Goal: Task Accomplishment & Management: Use online tool/utility

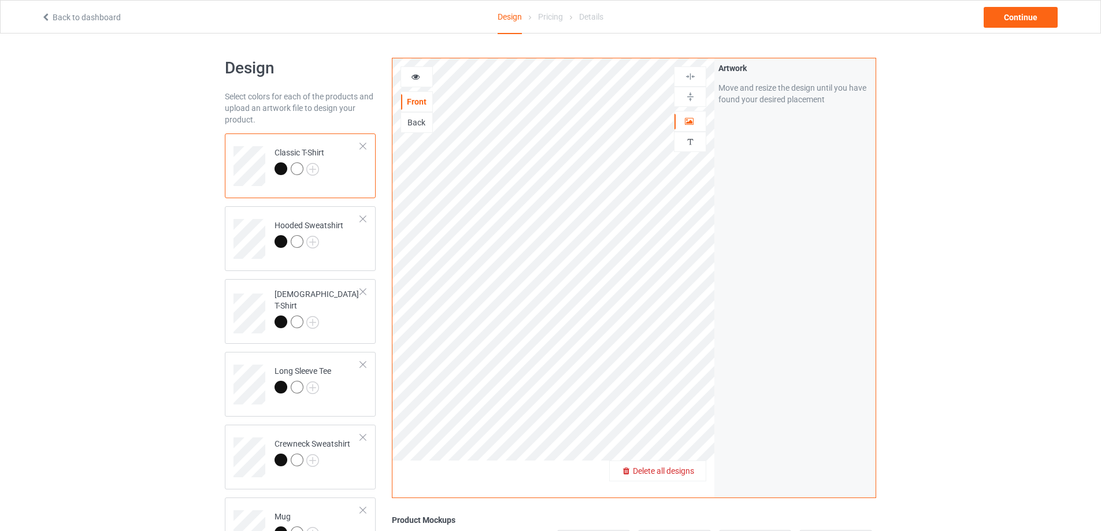
click at [688, 465] on div "Delete all designs" at bounding box center [657, 471] width 97 height 21
click at [680, 476] on span "Delete all designs" at bounding box center [663, 470] width 61 height 9
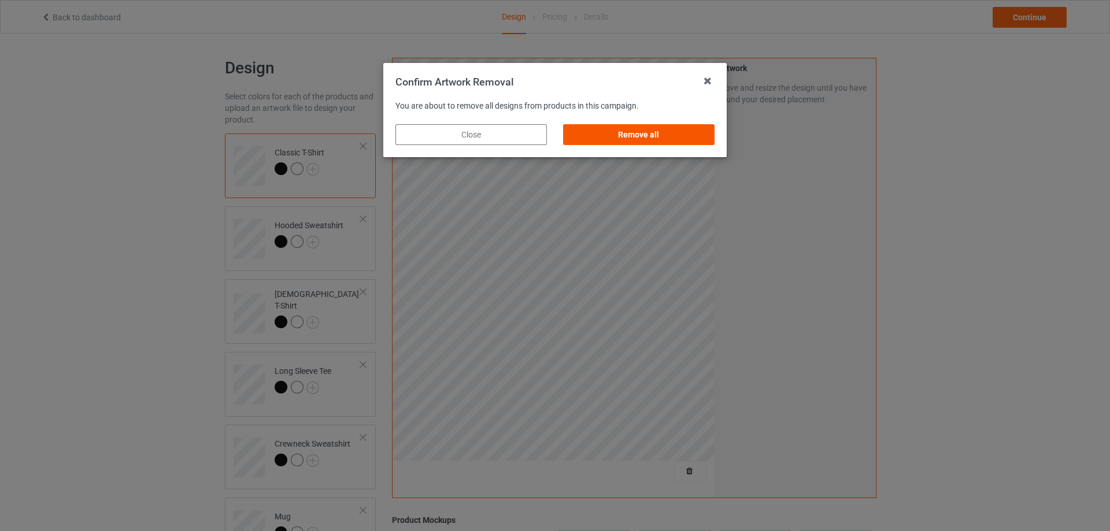
click at [639, 139] on div "Remove all" at bounding box center [638, 134] width 151 height 21
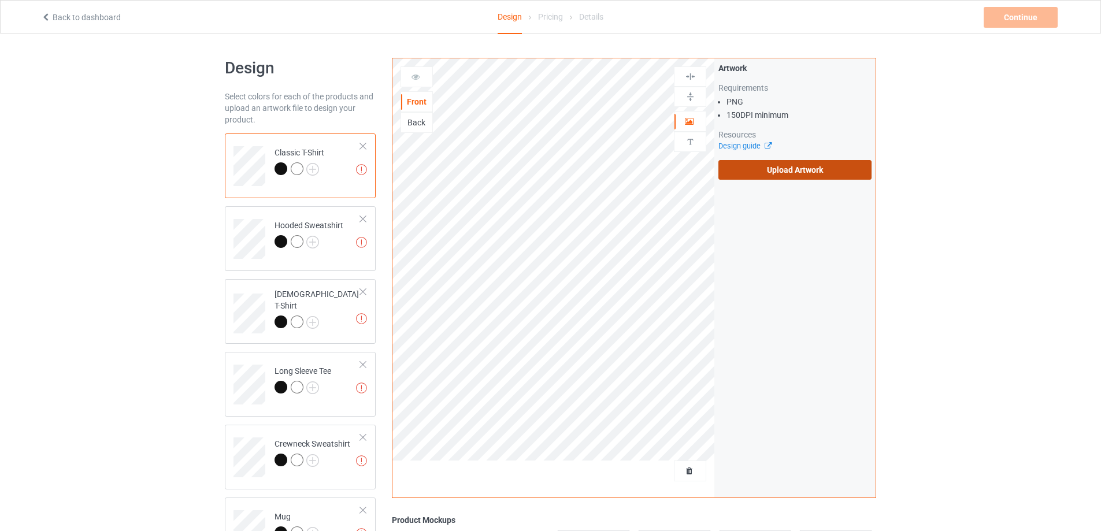
click at [807, 176] on label "Upload Artwork" at bounding box center [794, 170] width 153 height 20
click at [0, 0] on input "Upload Artwork" at bounding box center [0, 0] width 0 height 0
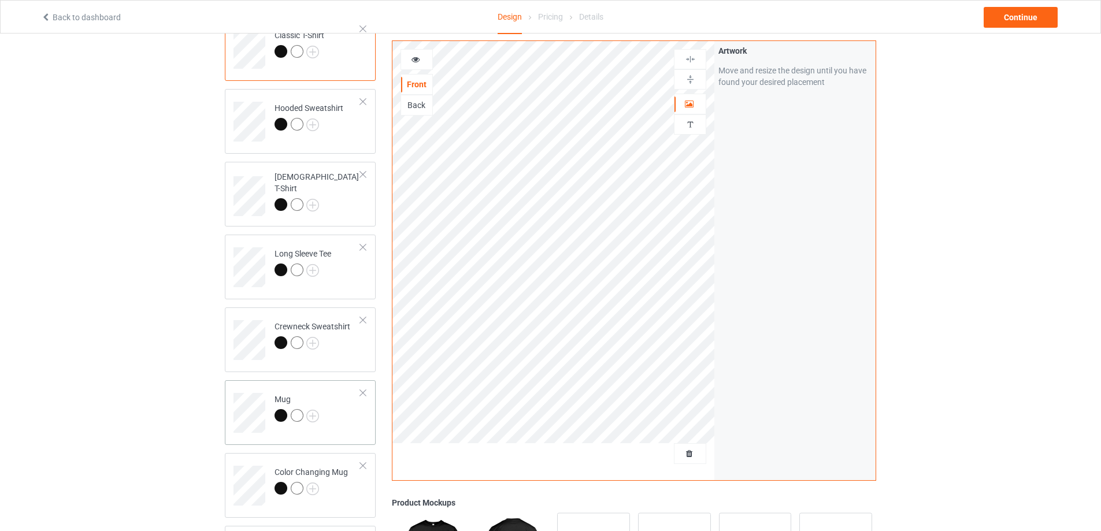
scroll to position [173, 0]
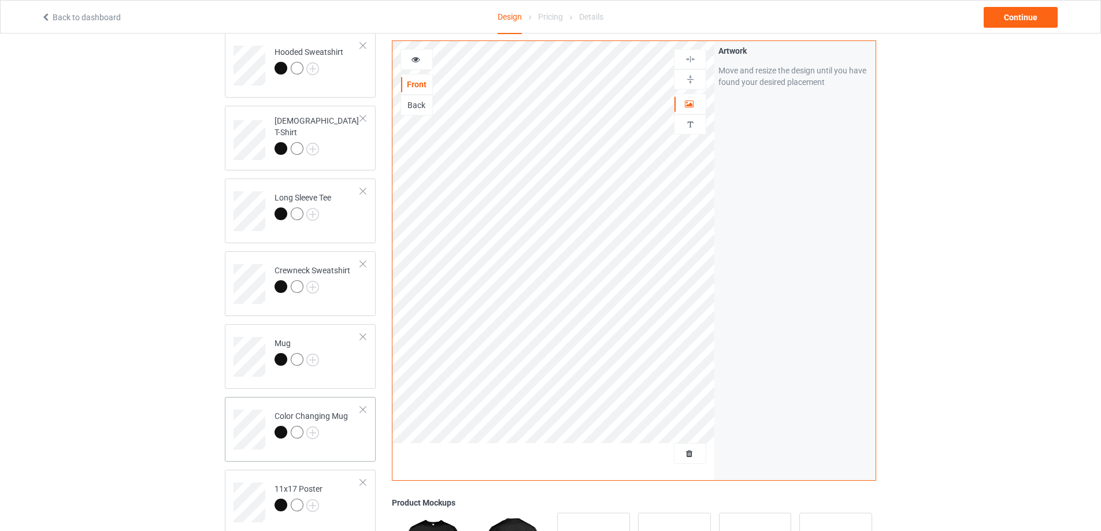
click at [346, 444] on td "Color Changing Mug" at bounding box center [317, 426] width 99 height 48
click at [340, 353] on td "Mug" at bounding box center [317, 353] width 99 height 48
click at [691, 80] on img at bounding box center [690, 79] width 11 height 11
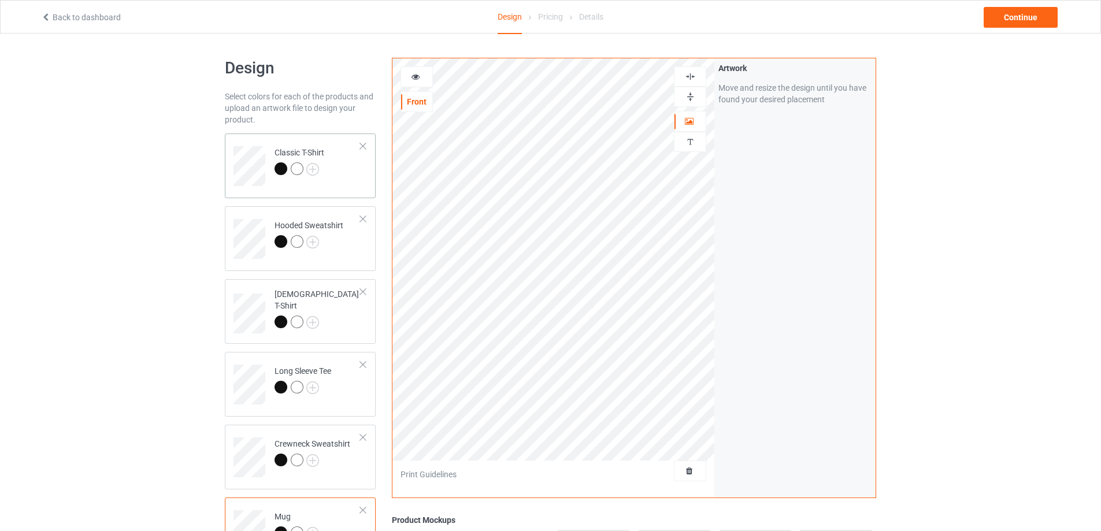
click at [353, 182] on td "Classic T-Shirt" at bounding box center [317, 162] width 99 height 48
click at [344, 237] on td "Hooded Sweatshirt" at bounding box center [317, 235] width 99 height 48
click at [341, 312] on td "[DEMOGRAPHIC_DATA] T-Shirt" at bounding box center [317, 309] width 99 height 51
click at [1019, 17] on div "Continue" at bounding box center [1021, 17] width 74 height 21
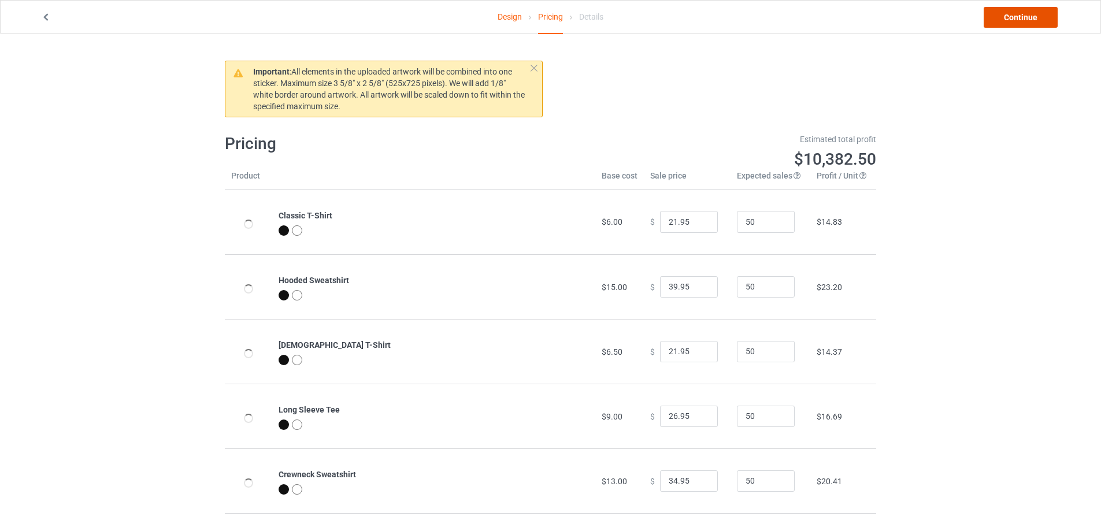
click at [1019, 17] on link "Continue" at bounding box center [1021, 17] width 74 height 21
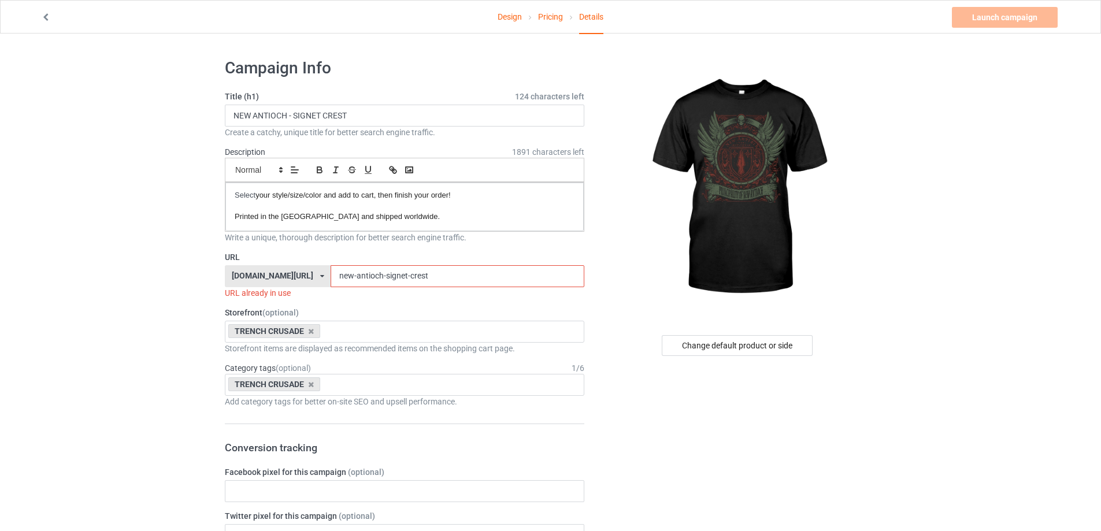
drag, startPoint x: 396, startPoint y: 277, endPoint x: 376, endPoint y: 280, distance: 21.0
click at [376, 280] on input "new-antioch-signet-crest" at bounding box center [457, 276] width 253 height 22
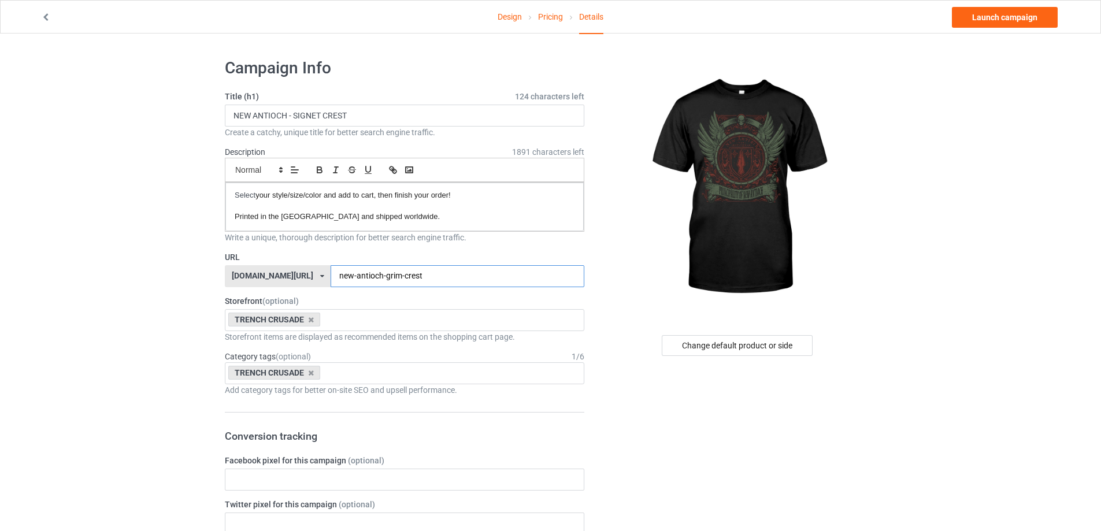
type input "new-antioch-grim-crest"
drag, startPoint x: 384, startPoint y: 112, endPoint x: 286, endPoint y: 120, distance: 98.0
click at [286, 120] on input "NEW ANTIOCH - SIGNET CREST" at bounding box center [404, 116] width 359 height 22
paste input "GRIM"
type input "NEW ANTIOCH - GRIM CREST"
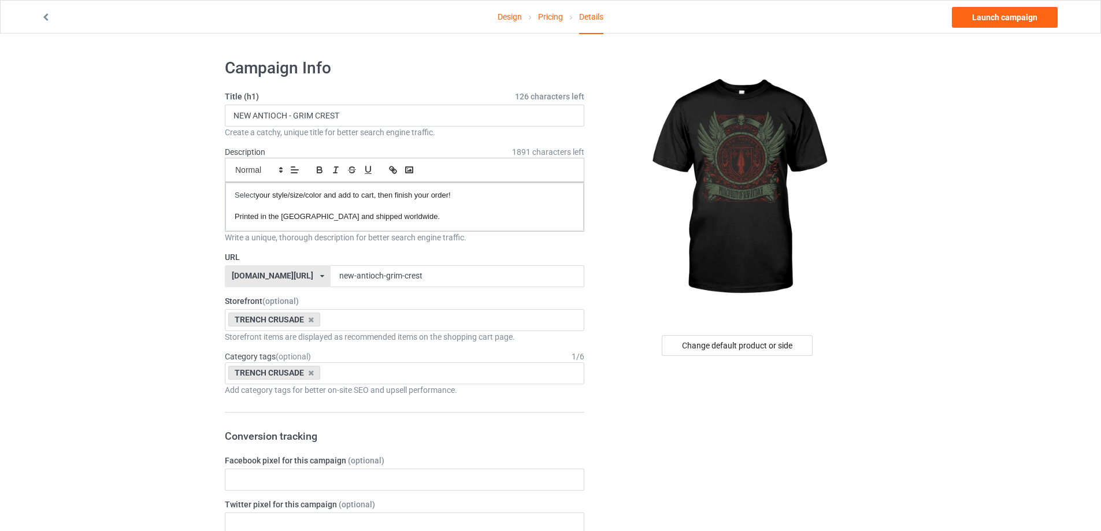
click at [1010, 18] on link "Launch campaign" at bounding box center [1005, 17] width 106 height 21
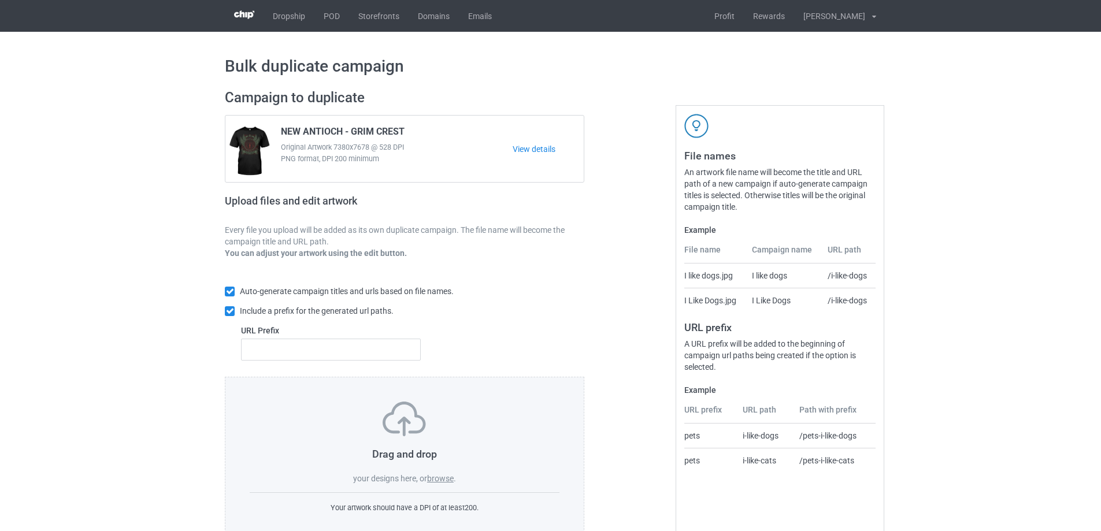
click at [442, 478] on label "browse" at bounding box center [440, 478] width 27 height 9
click at [0, 0] on input "browse" at bounding box center [0, 0] width 0 height 0
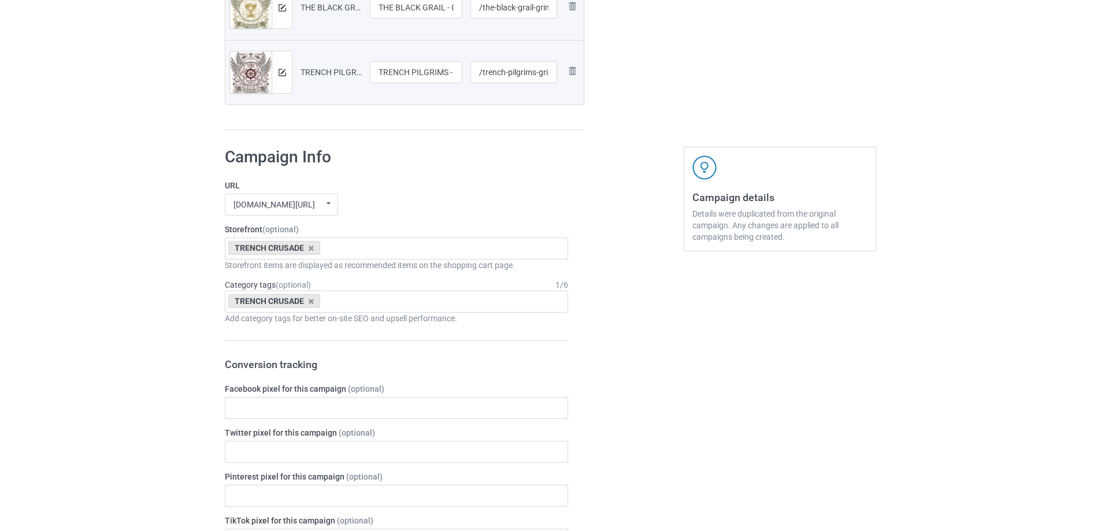
scroll to position [1200, 0]
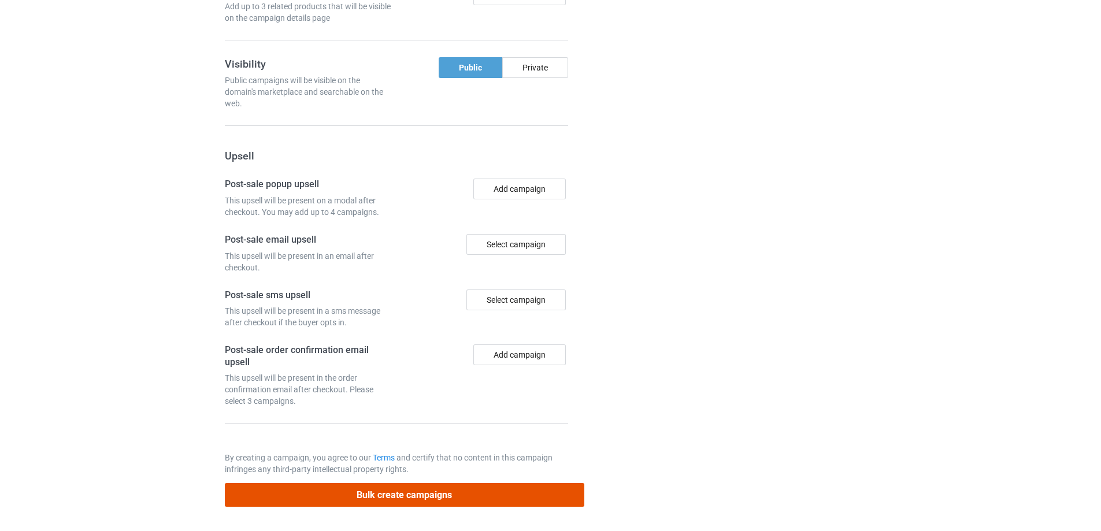
click at [459, 502] on button "Bulk create campaigns" at bounding box center [404, 495] width 359 height 24
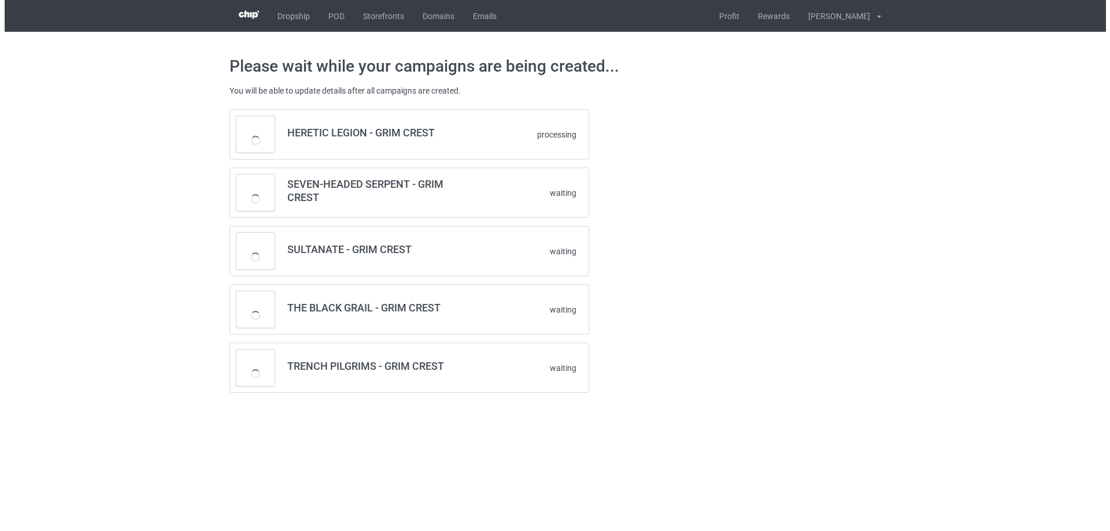
scroll to position [0, 0]
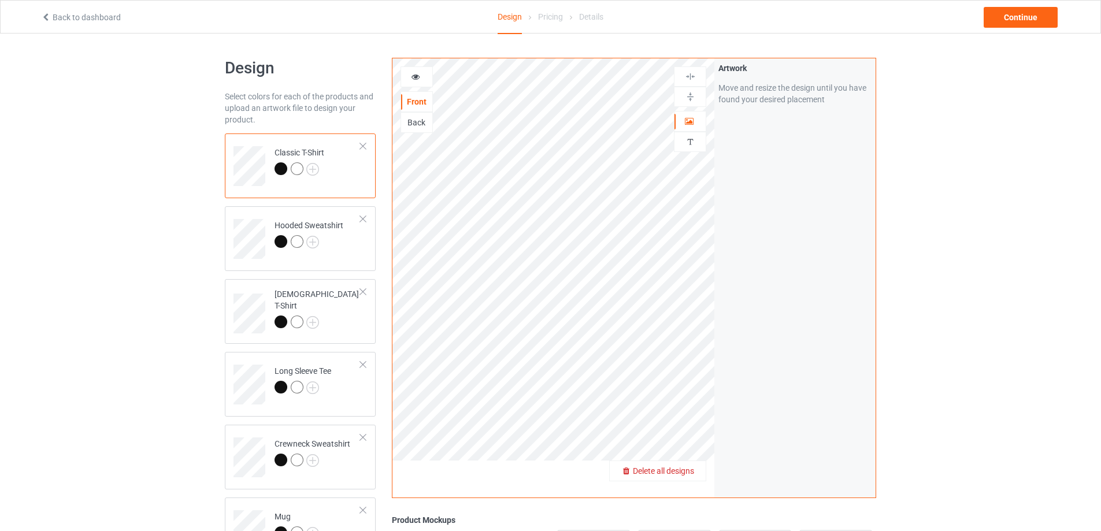
click at [681, 466] on div "Delete all designs" at bounding box center [658, 471] width 96 height 12
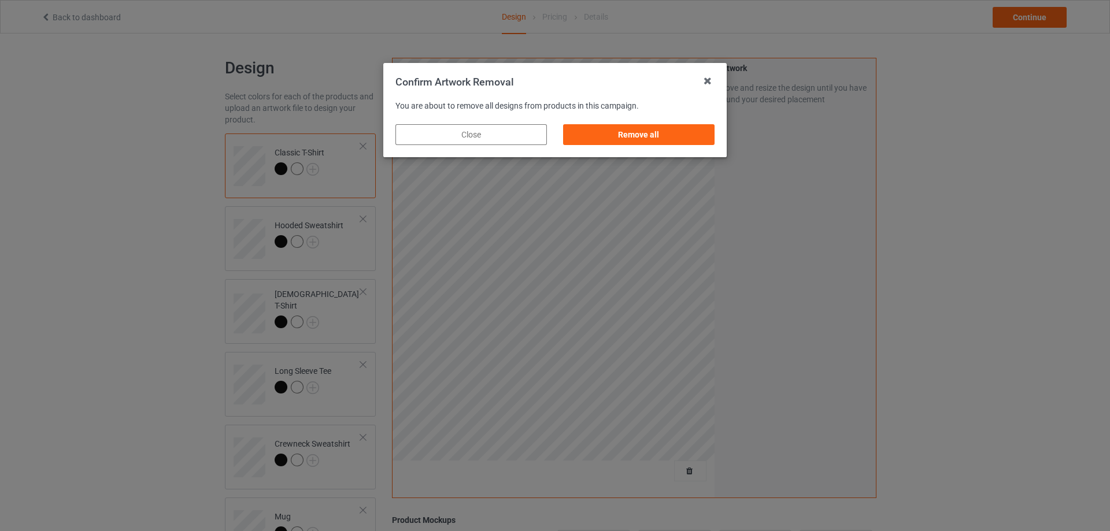
click at [652, 122] on div "Remove all" at bounding box center [639, 134] width 168 height 37
click at [658, 136] on div "Remove all" at bounding box center [638, 134] width 151 height 21
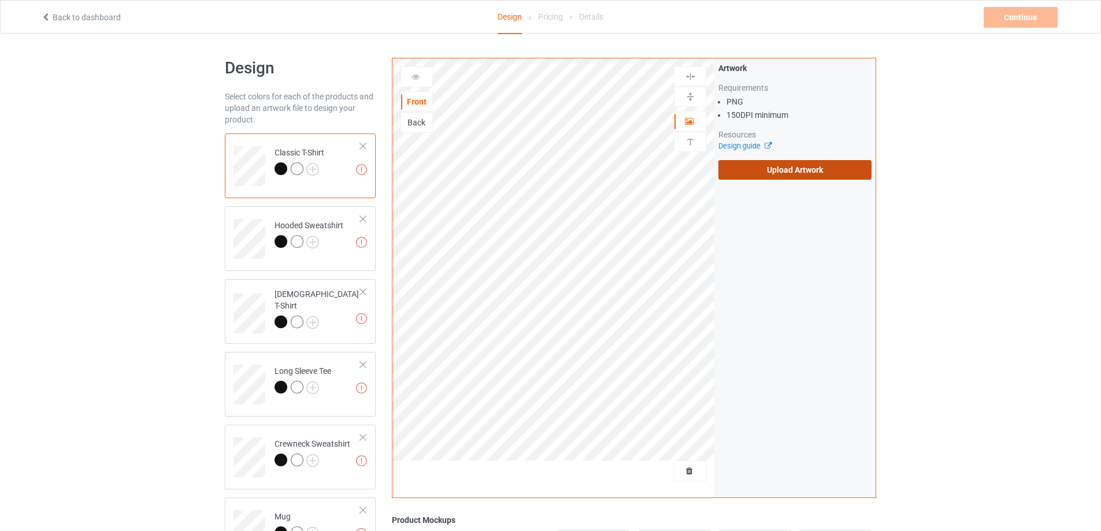
click at [774, 171] on label "Upload Artwork" at bounding box center [794, 170] width 153 height 20
click at [0, 0] on input "Upload Artwork" at bounding box center [0, 0] width 0 height 0
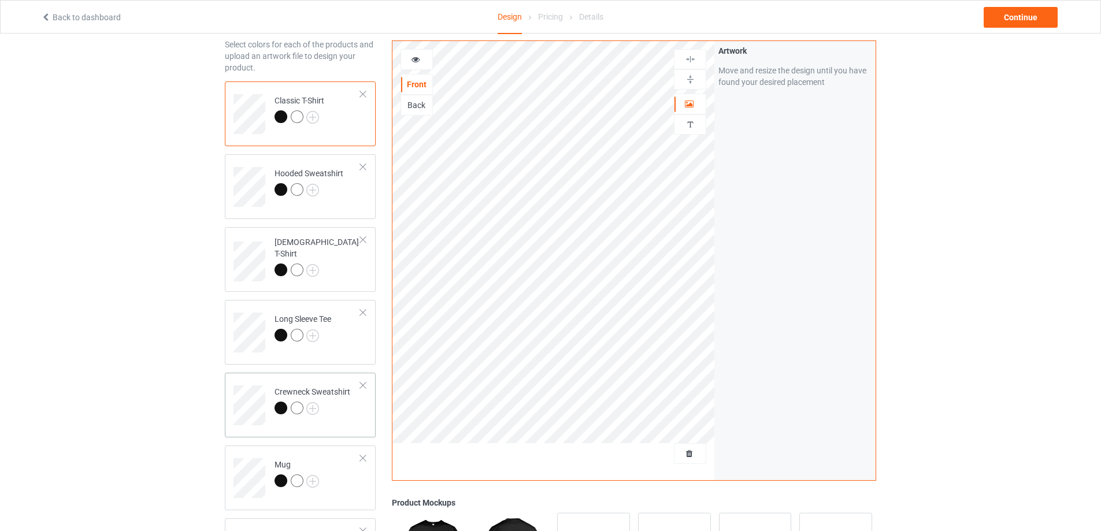
scroll to position [116, 0]
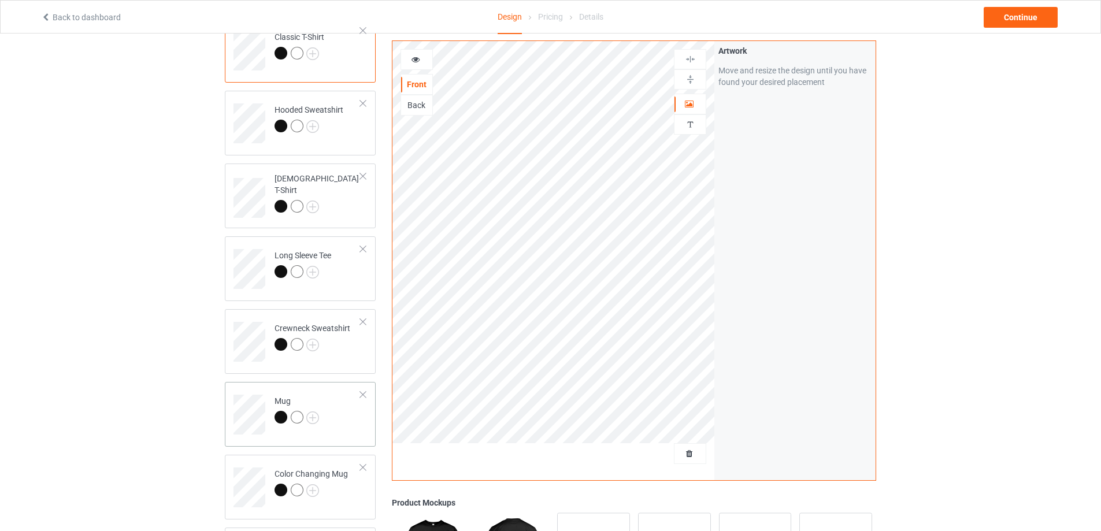
click at [339, 430] on td "Mug" at bounding box center [317, 411] width 99 height 48
click at [689, 78] on img at bounding box center [690, 79] width 11 height 11
click at [1010, 13] on div "Continue" at bounding box center [1021, 17] width 74 height 21
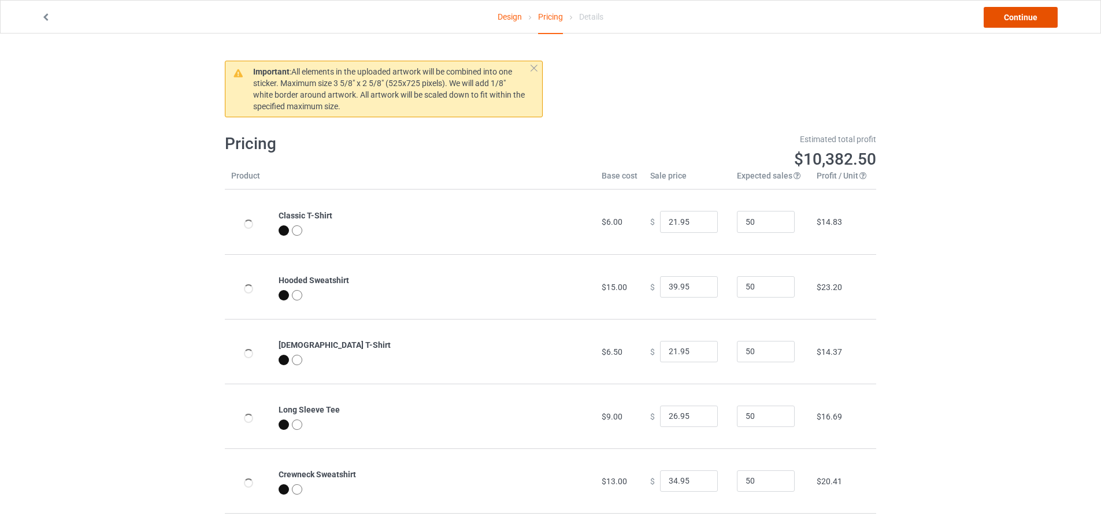
click at [1010, 13] on link "Continue" at bounding box center [1021, 17] width 74 height 21
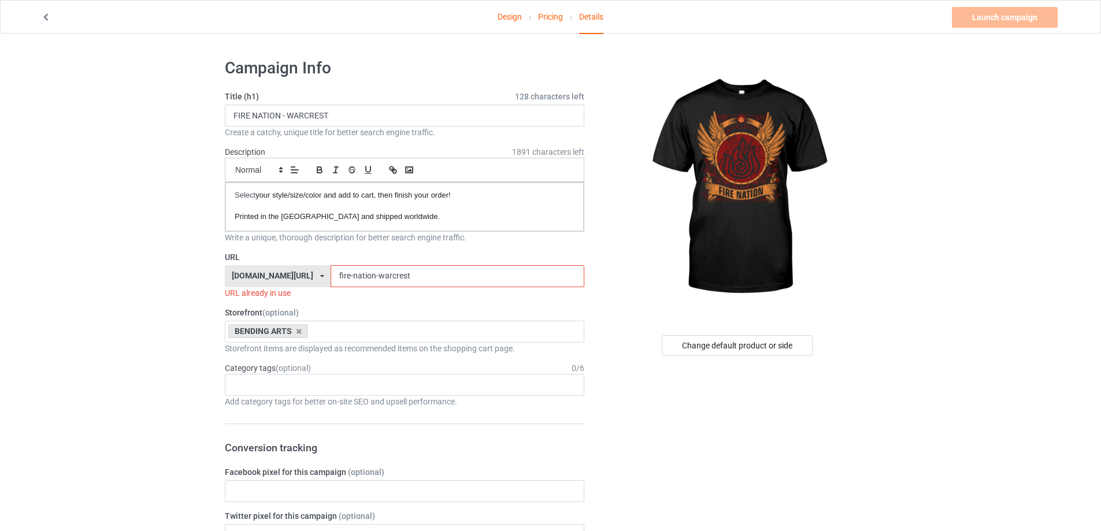
drag, startPoint x: 441, startPoint y: 279, endPoint x: 366, endPoint y: 283, distance: 75.2
click at [366, 283] on input "fire-nation-warcrest" at bounding box center [457, 276] width 253 height 22
paste input "grim-"
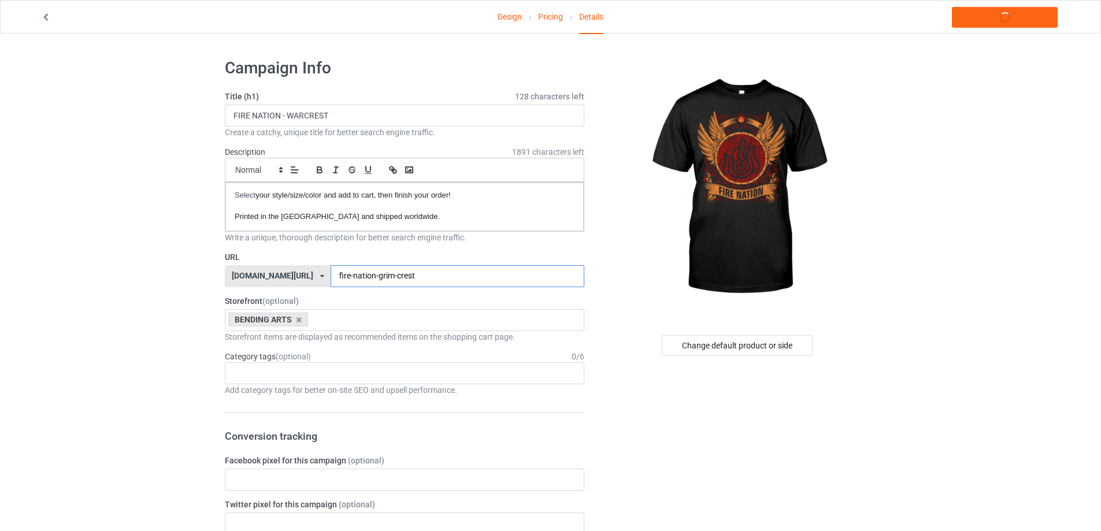
type input "fire-nation-grim-crest"
drag, startPoint x: 355, startPoint y: 109, endPoint x: 279, endPoint y: 120, distance: 76.4
click at [279, 120] on input "FIRE NATION - WARCREST" at bounding box center [404, 116] width 359 height 22
paste input "GRIM"
type input "FIRE NATION - GRIM CREST"
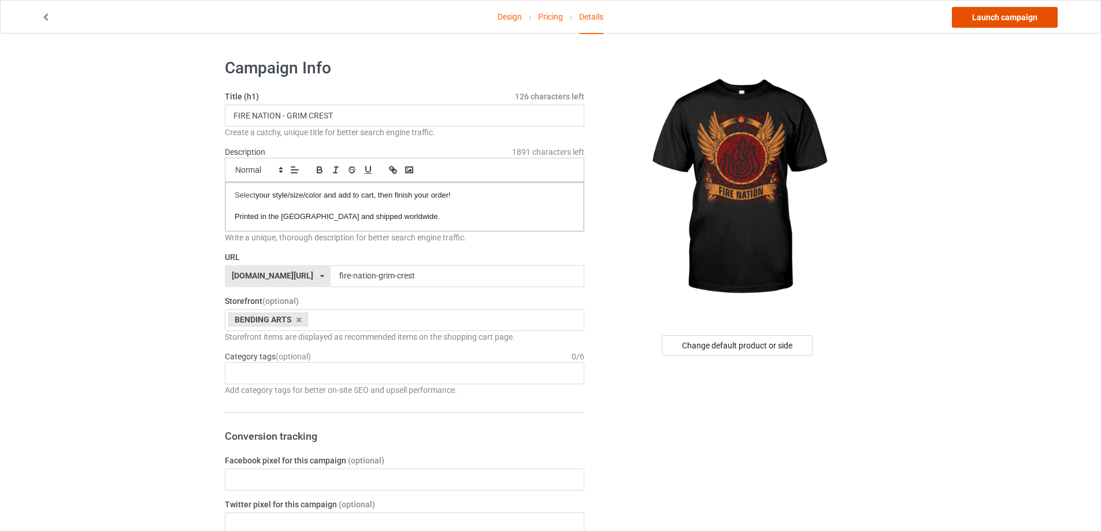
click at [981, 16] on link "Launch campaign" at bounding box center [1005, 17] width 106 height 21
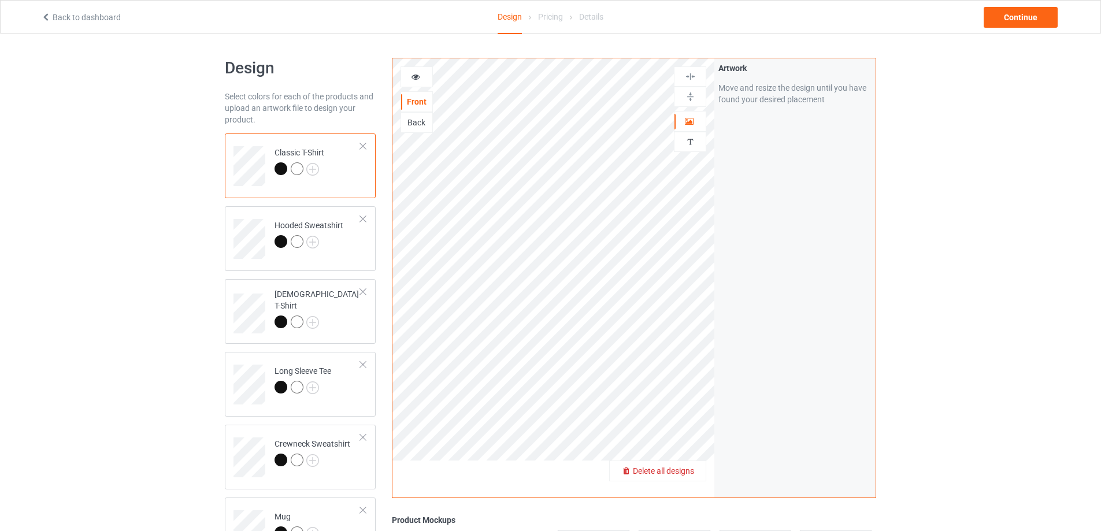
click at [685, 472] on span "Delete all designs" at bounding box center [663, 470] width 61 height 9
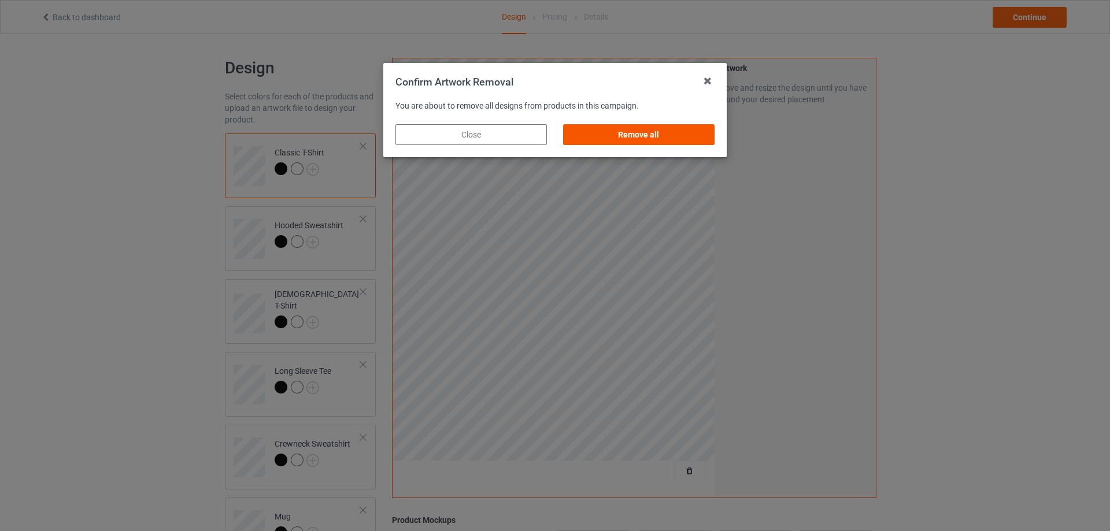
click at [650, 144] on div "Remove all" at bounding box center [638, 134] width 151 height 21
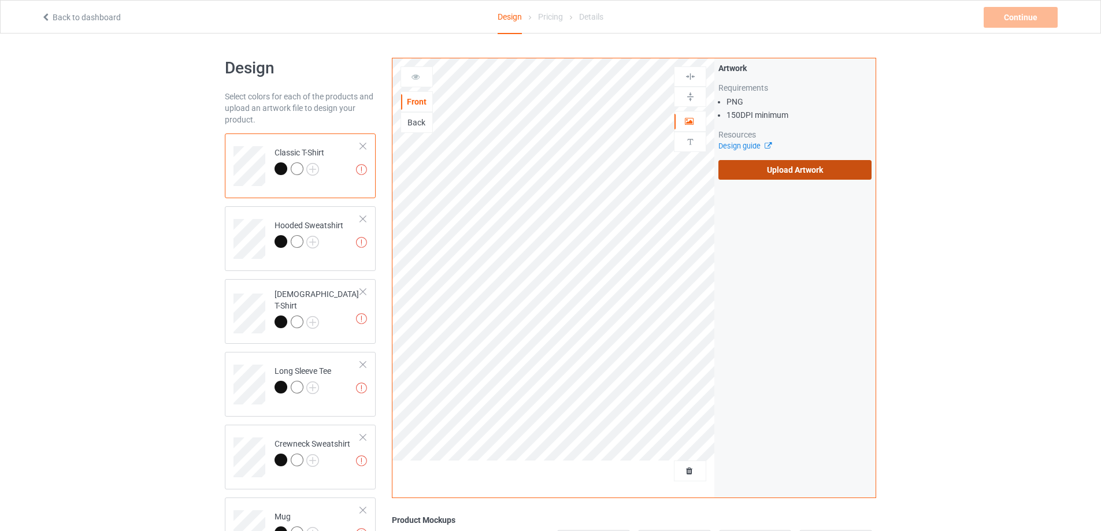
click at [793, 176] on label "Upload Artwork" at bounding box center [794, 170] width 153 height 20
click at [0, 0] on input "Upload Artwork" at bounding box center [0, 0] width 0 height 0
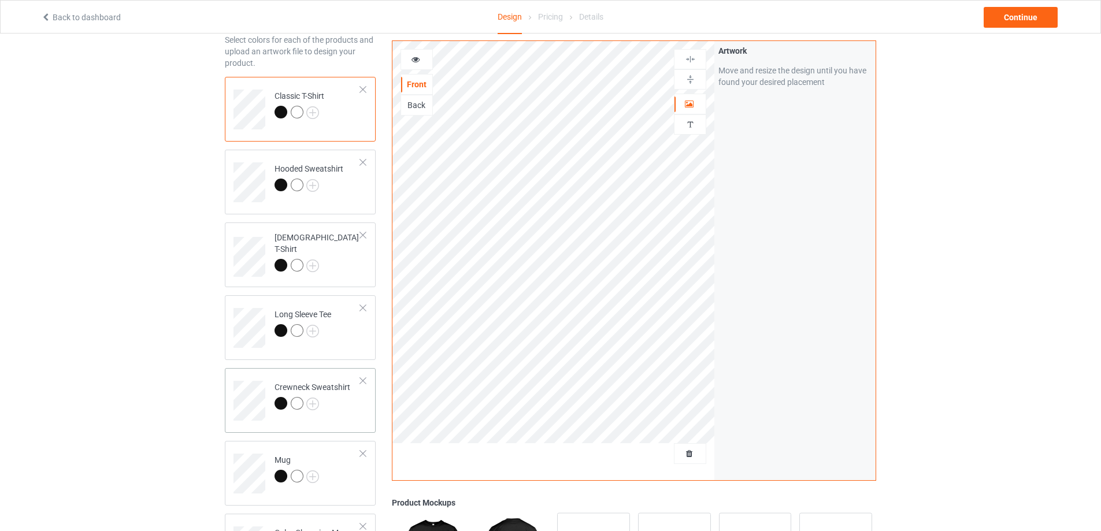
scroll to position [173, 0]
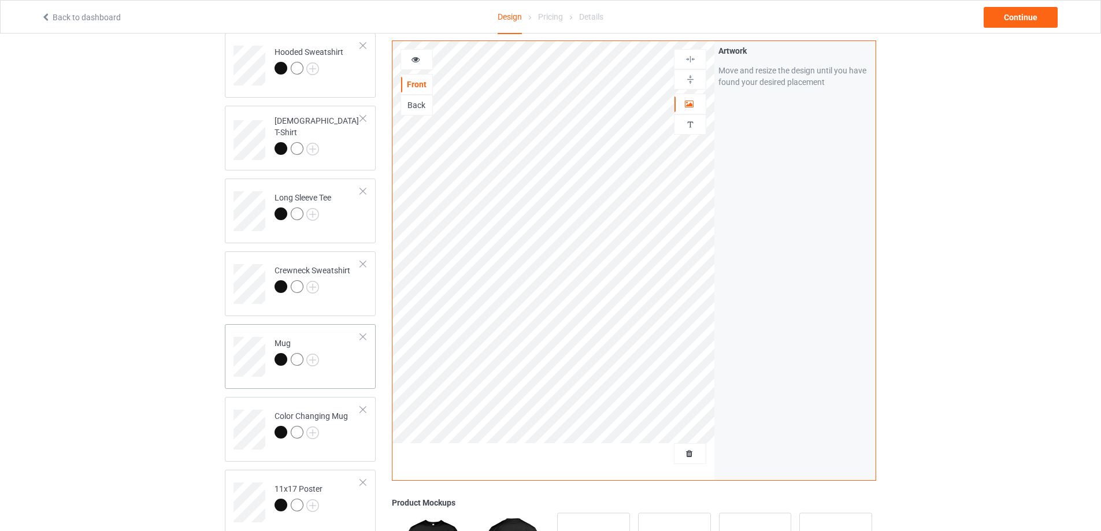
click at [338, 360] on td "Mug" at bounding box center [317, 353] width 99 height 48
click at [688, 82] on img at bounding box center [690, 79] width 11 height 11
click at [1004, 23] on div "Continue" at bounding box center [1021, 17] width 74 height 21
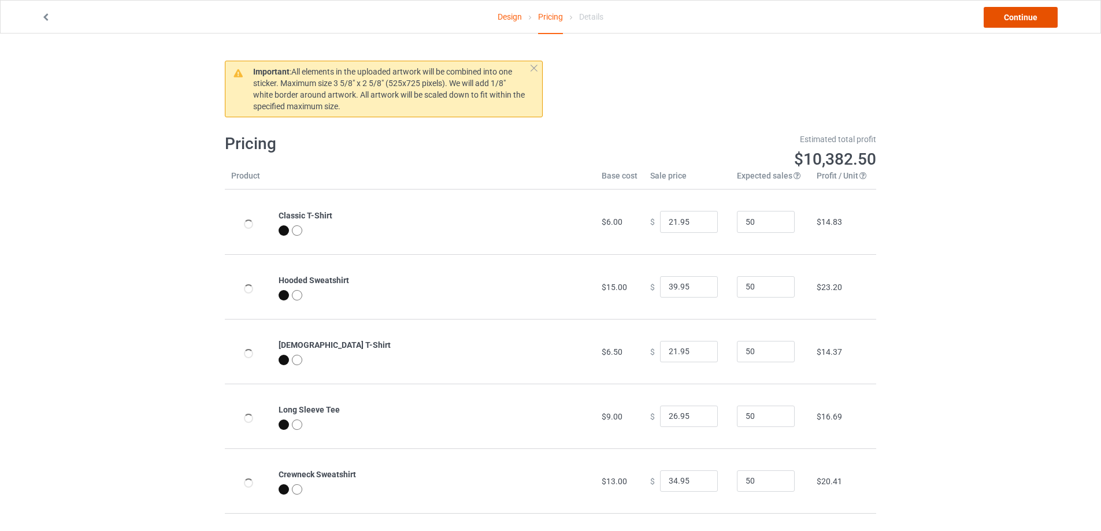
click at [1004, 23] on link "Continue" at bounding box center [1021, 17] width 74 height 21
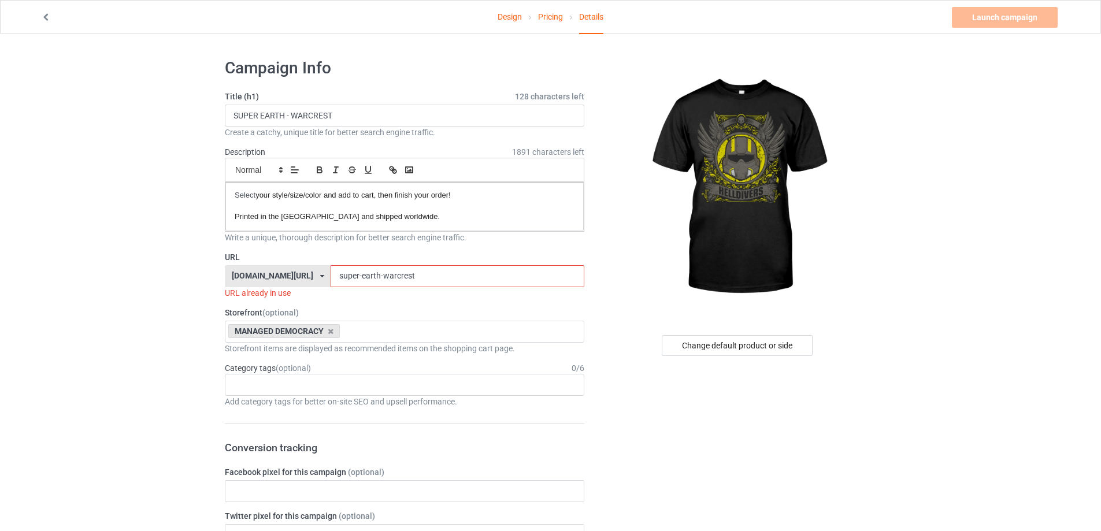
drag, startPoint x: 412, startPoint y: 273, endPoint x: 363, endPoint y: 284, distance: 50.3
click at [363, 284] on input "super-earth-warcrest" at bounding box center [457, 276] width 253 height 22
paste input "grim-"
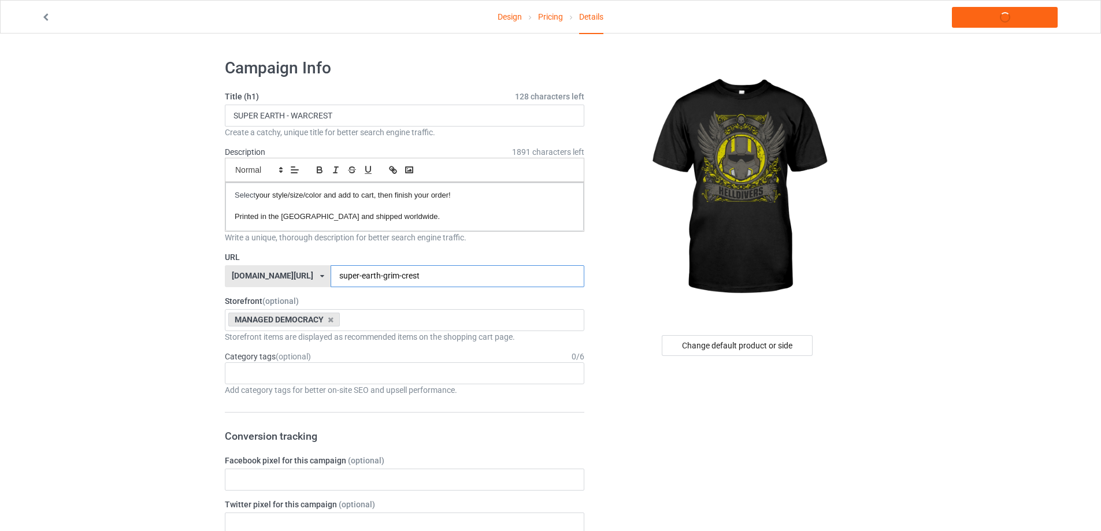
type input "super-earth-grim-crest"
drag, startPoint x: 353, startPoint y: 117, endPoint x: 286, endPoint y: 124, distance: 66.8
click at [286, 124] on input "SUPER EARTH - WARCREST" at bounding box center [404, 116] width 359 height 22
paste input "GRIM"
type input "SUPER EARTH - GRIM CREST"
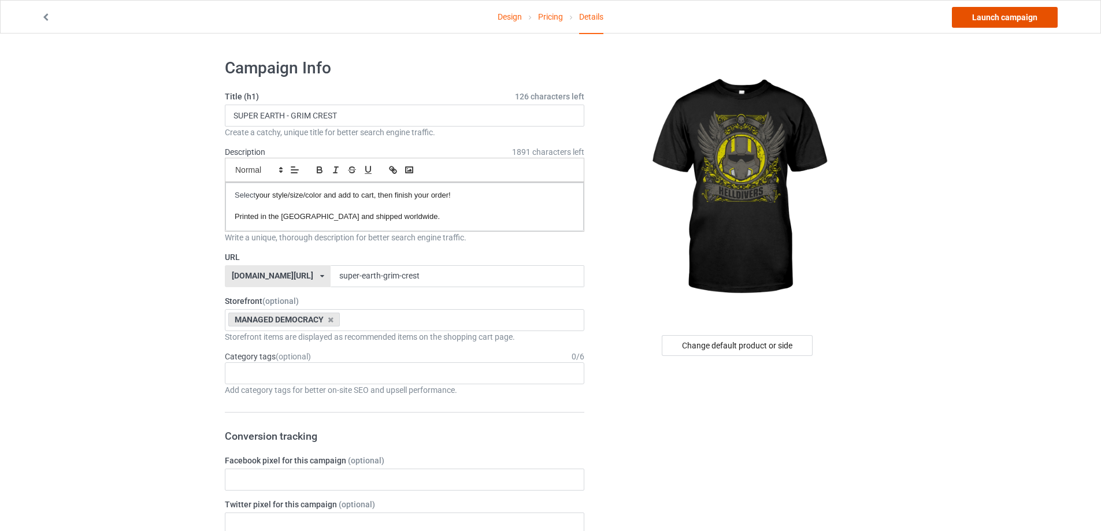
click at [981, 16] on link "Launch campaign" at bounding box center [1005, 17] width 106 height 21
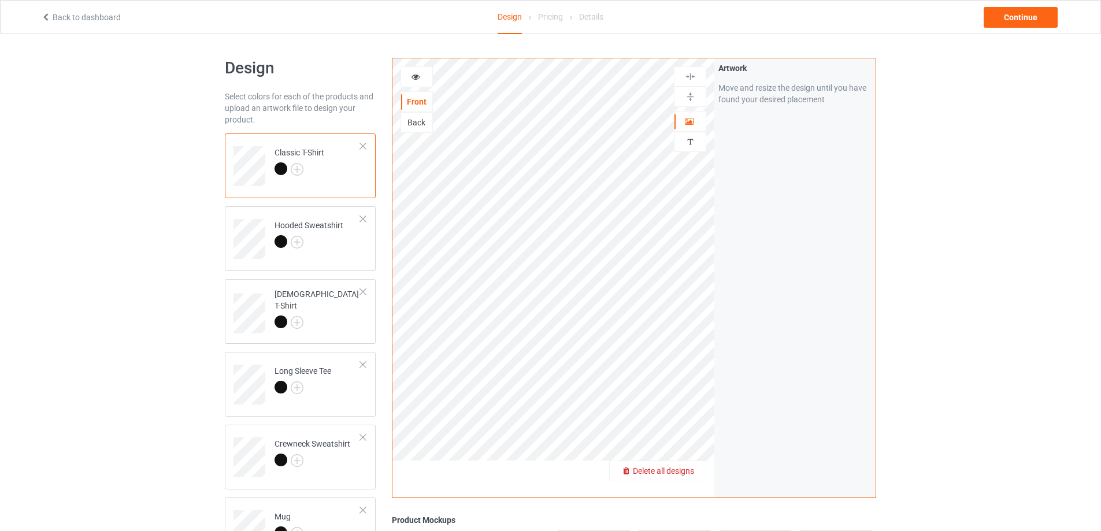
click at [684, 473] on span "Delete all designs" at bounding box center [663, 470] width 61 height 9
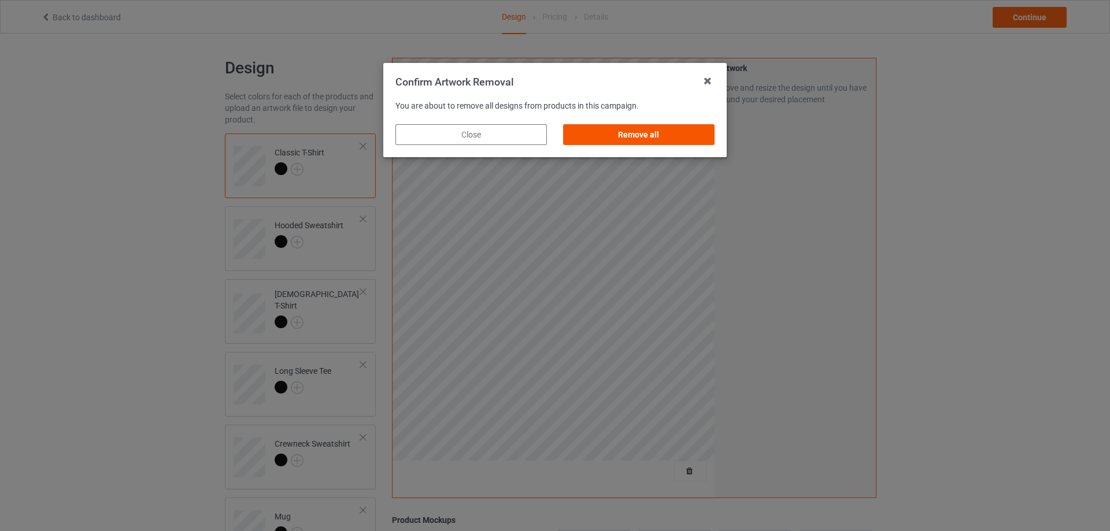
click at [678, 139] on div "Remove all" at bounding box center [638, 134] width 151 height 21
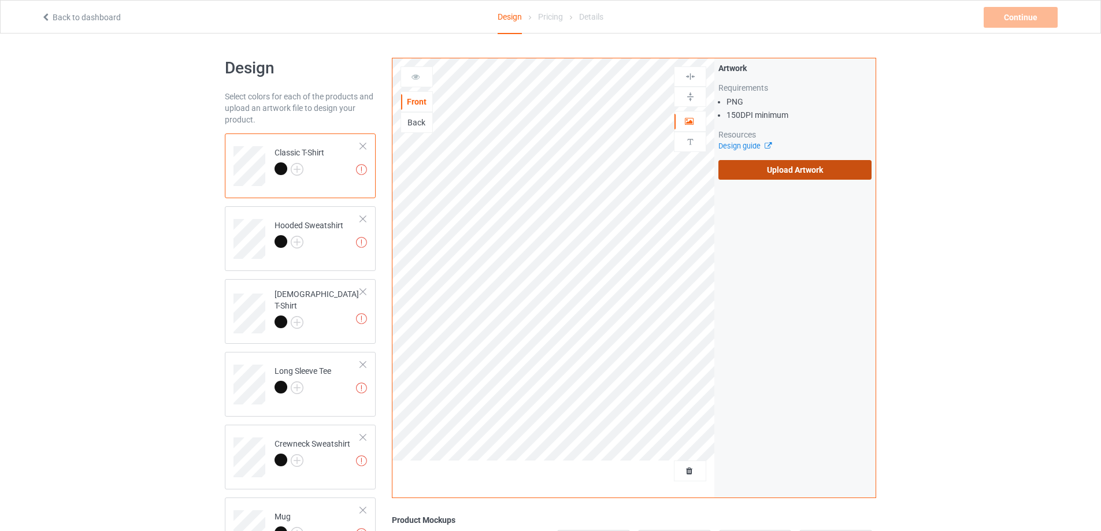
click at [779, 172] on label "Upload Artwork" at bounding box center [794, 170] width 153 height 20
click at [0, 0] on input "Upload Artwork" at bounding box center [0, 0] width 0 height 0
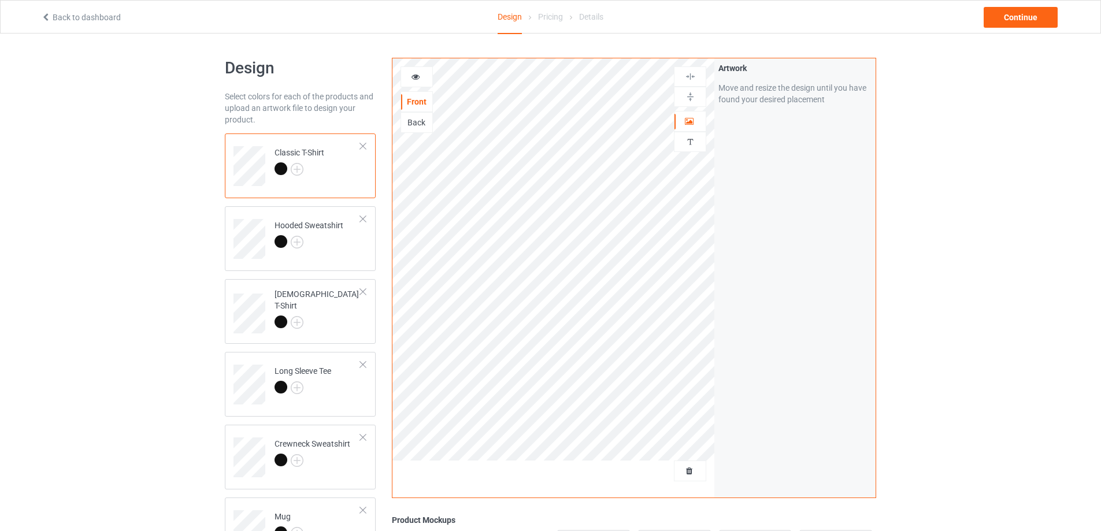
click at [418, 79] on icon at bounding box center [416, 75] width 10 height 8
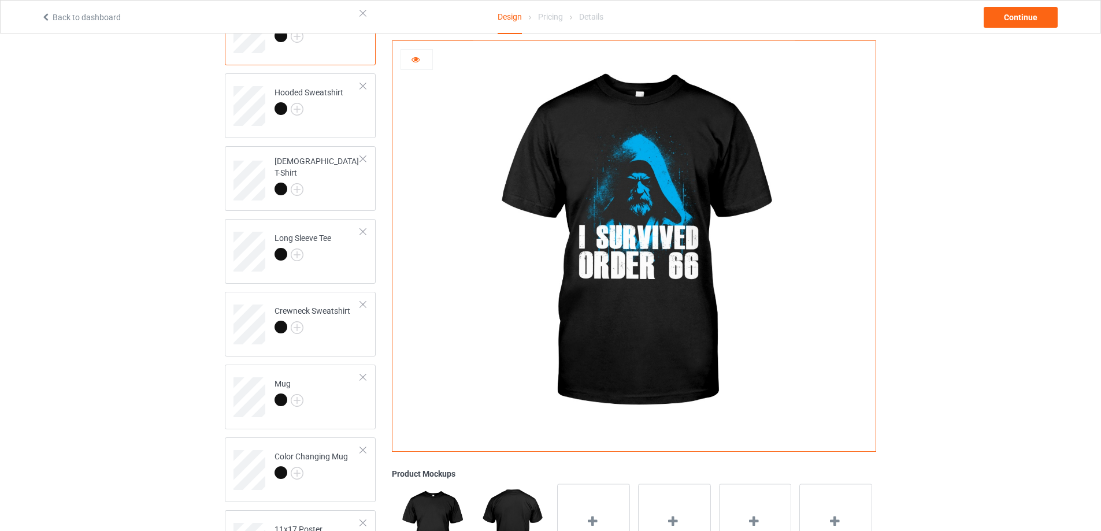
scroll to position [173, 0]
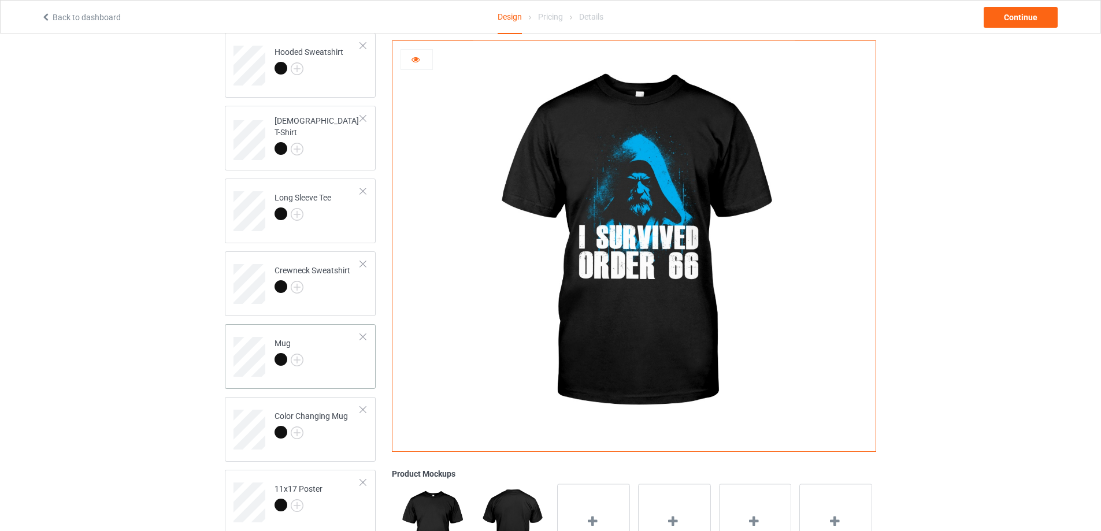
click at [340, 379] on div "Mug" at bounding box center [300, 356] width 151 height 65
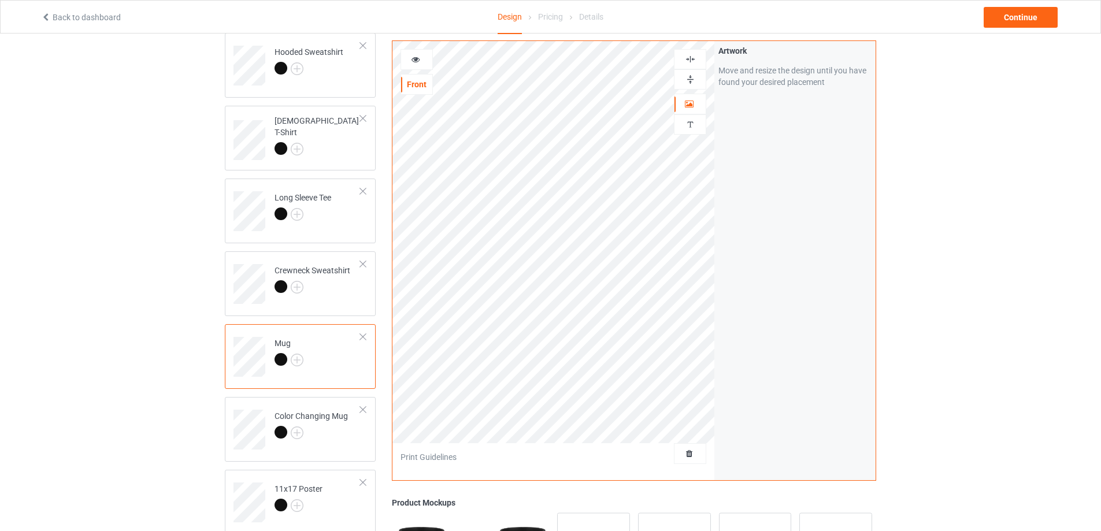
click at [688, 79] on img at bounding box center [690, 79] width 11 height 11
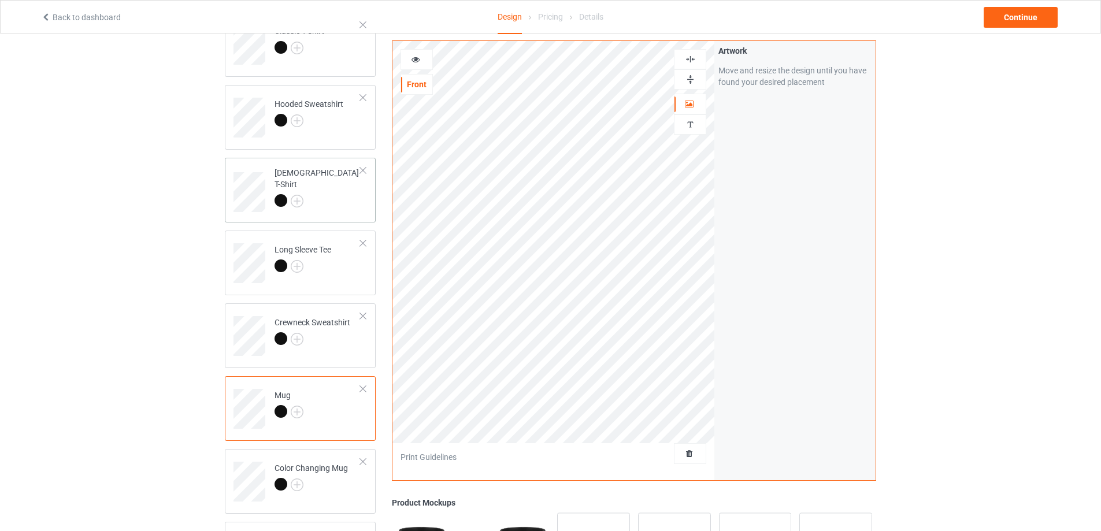
scroll to position [116, 0]
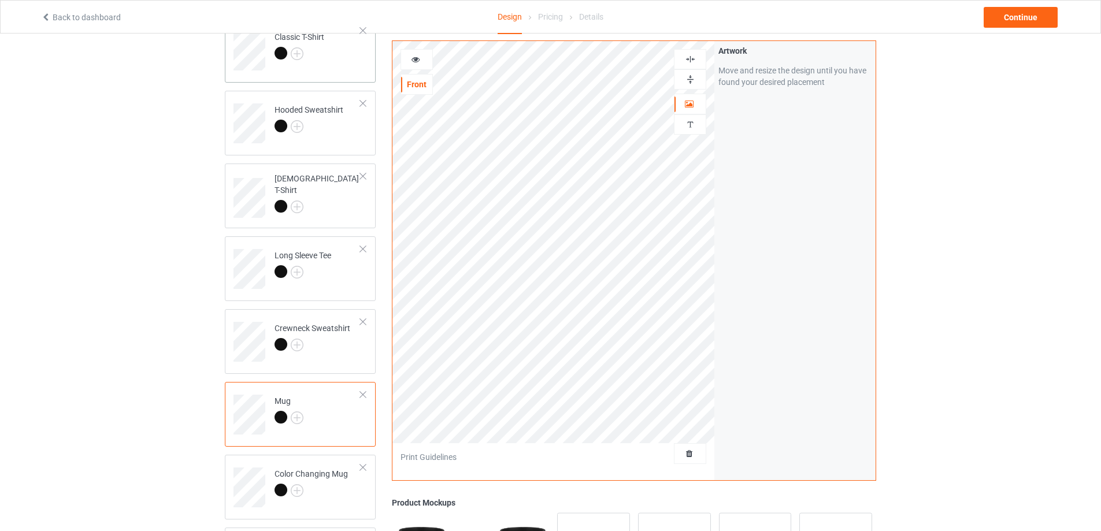
click at [329, 71] on div "Classic T-Shirt" at bounding box center [300, 50] width 151 height 65
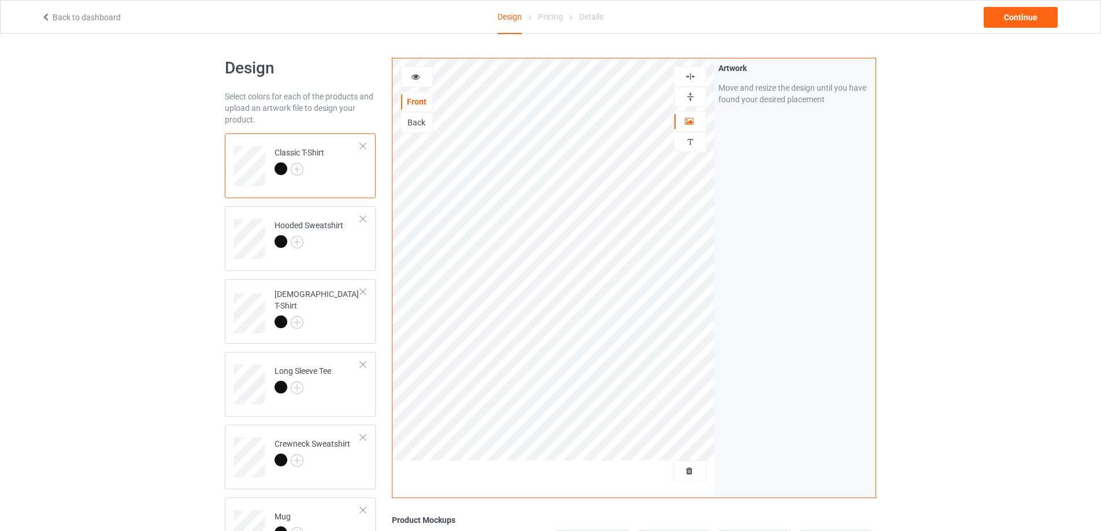
click at [335, 174] on td "Classic T-Shirt" at bounding box center [317, 162] width 99 height 48
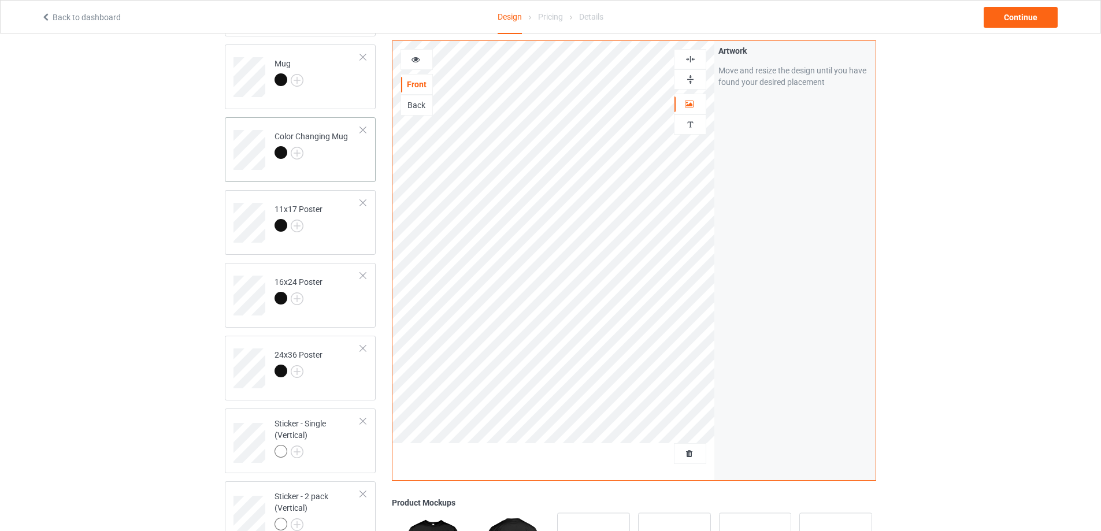
scroll to position [462, 0]
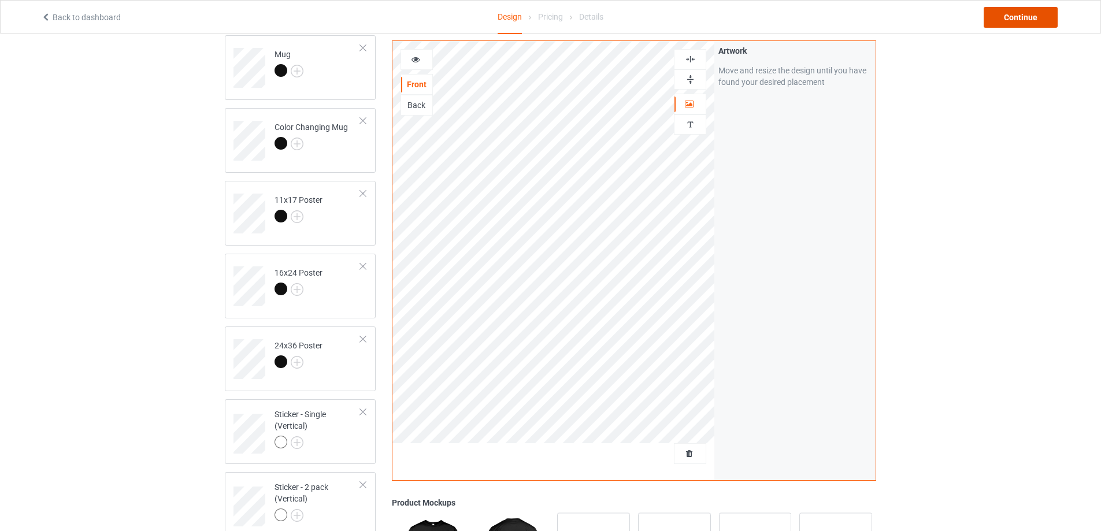
click at [1027, 15] on div "Continue" at bounding box center [1021, 17] width 74 height 21
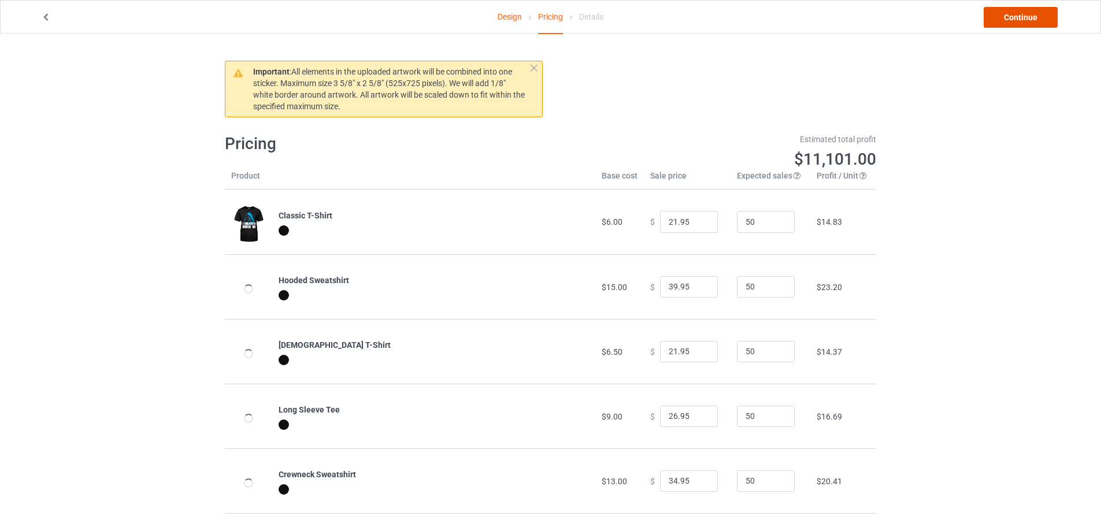
click at [1027, 17] on link "Continue" at bounding box center [1021, 17] width 74 height 21
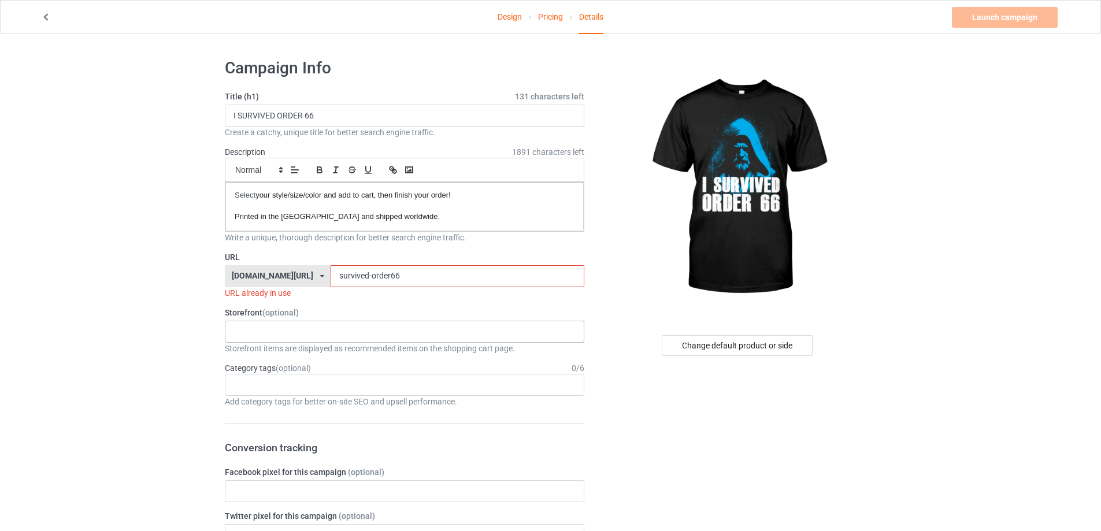
click at [330, 336] on div "Loading..." at bounding box center [404, 332] width 359 height 22
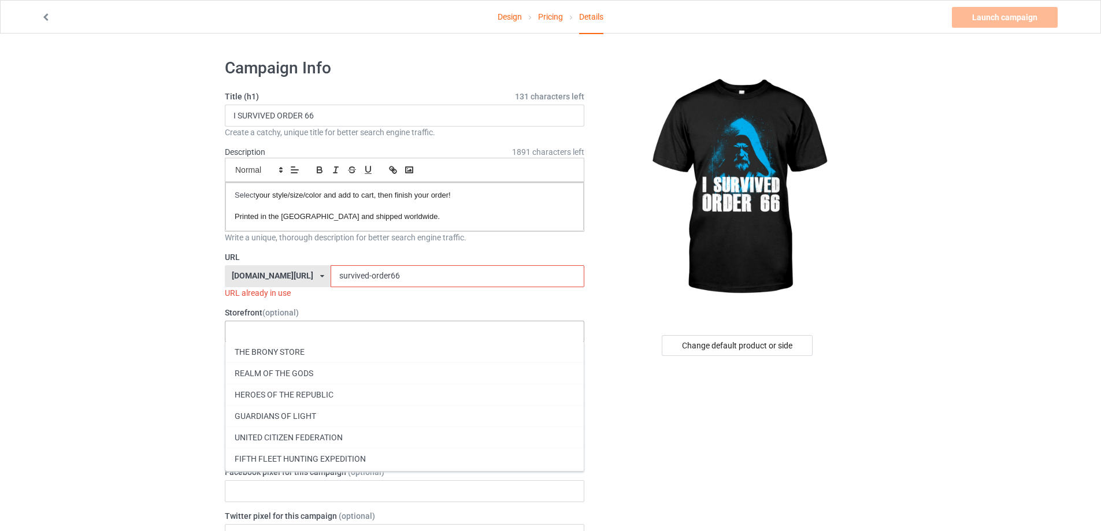
scroll to position [347, 0]
click at [338, 388] on div "HEROES OF THE REPUBLIC" at bounding box center [404, 390] width 358 height 21
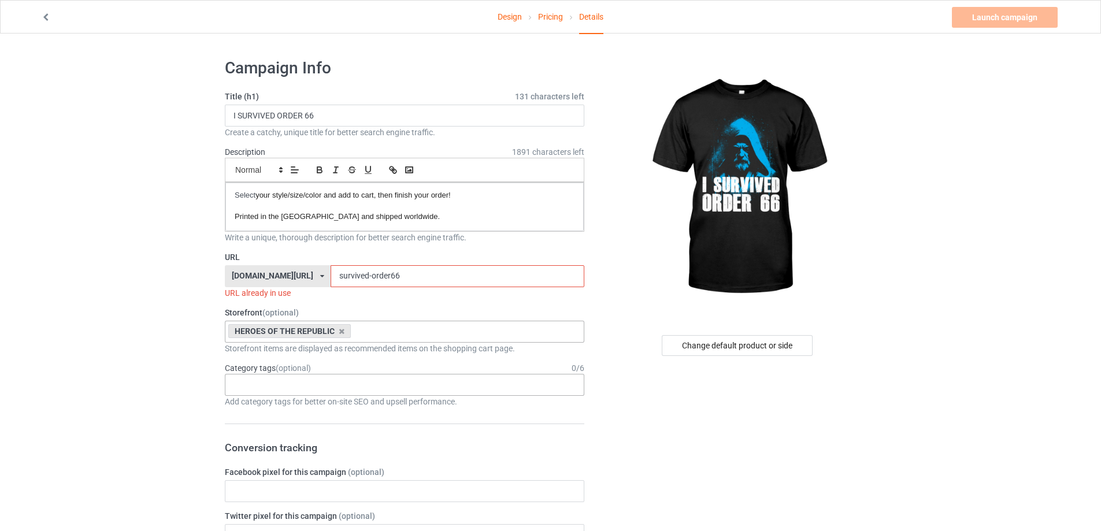
click at [314, 387] on div "Age > 1-19 > 1 Age > 1-12 Months > 1 Month Age > 1-12 Months Age > 1-19 Age > 1…" at bounding box center [404, 385] width 359 height 22
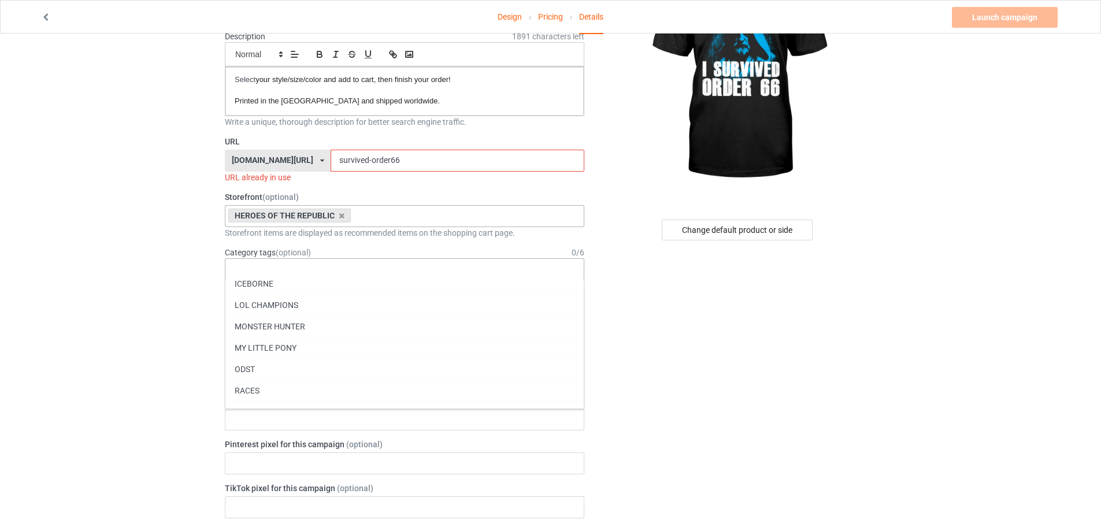
scroll to position [50014, 0]
click at [252, 415] on div "REPUBLIC HEROES (SW)" at bounding box center [404, 415] width 358 height 21
click at [66, 399] on div "Design Pricing Details Launch campaign Invalid campaign URL Campaign Info Title…" at bounding box center [550, 522] width 1101 height 1209
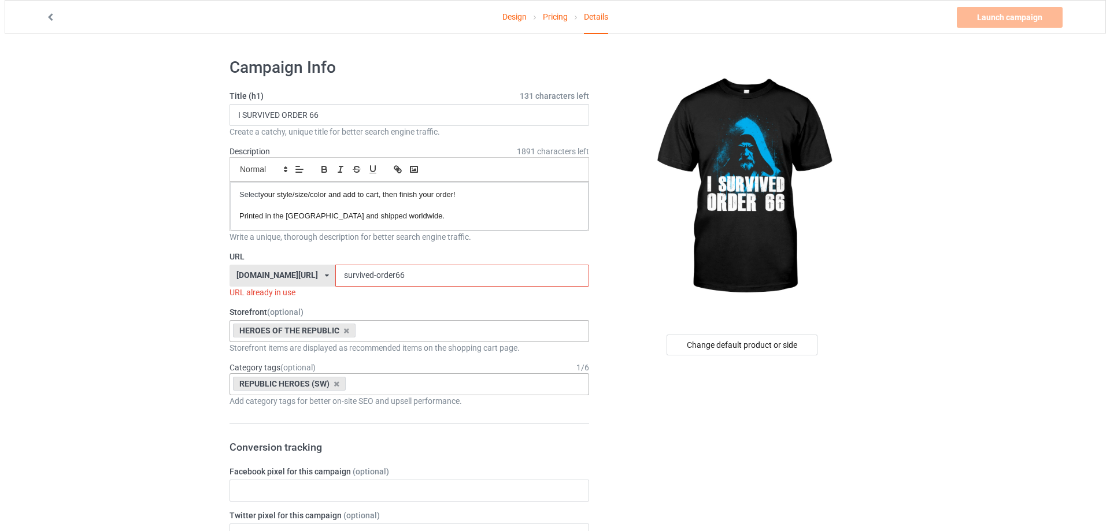
scroll to position [0, 0]
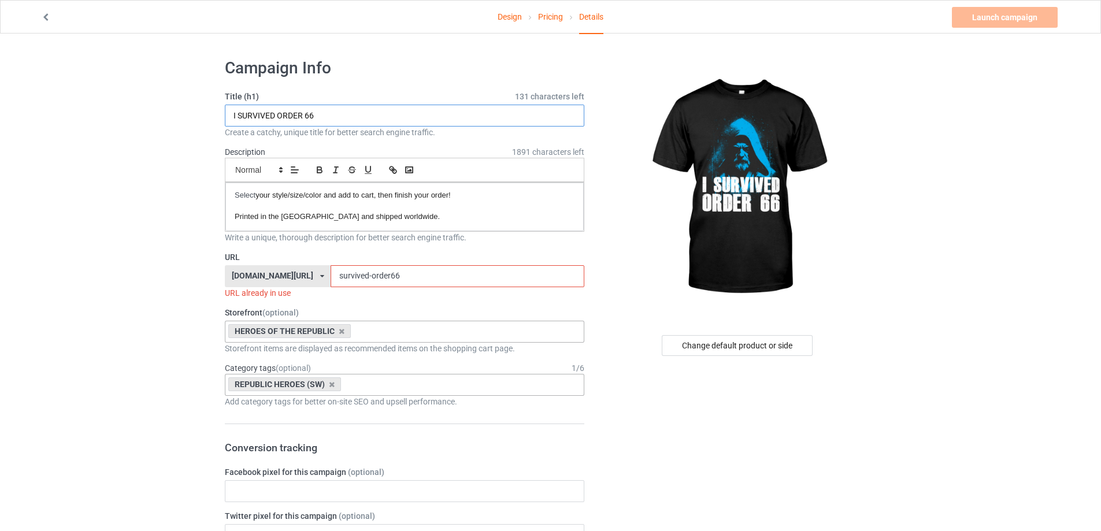
click at [333, 117] on input "I SURVIVED ORDER 66" at bounding box center [404, 116] width 359 height 22
type input "I SURVIVED ORDER 66 - HOODED"
click at [405, 278] on input "survived-order66" at bounding box center [457, 276] width 253 height 22
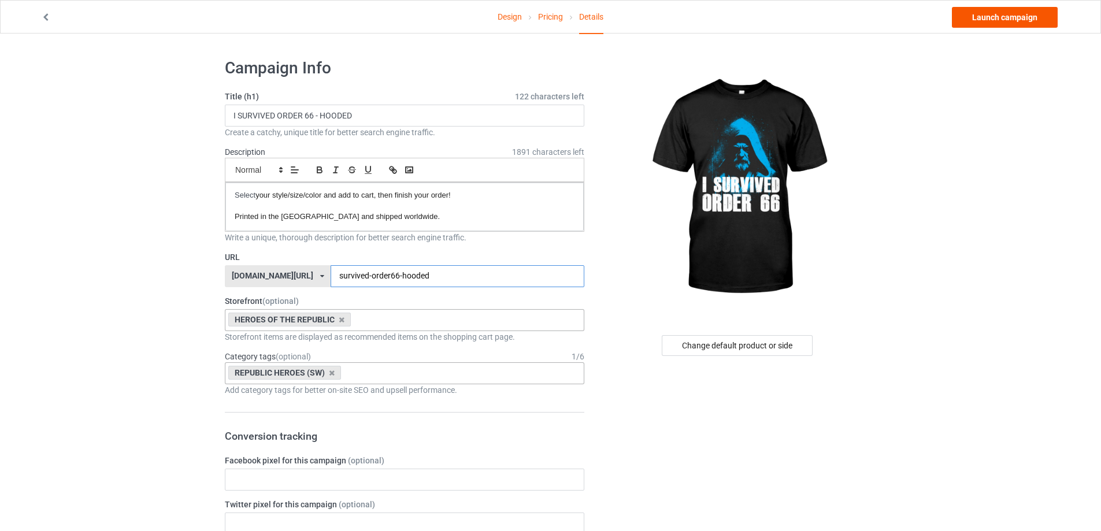
type input "survived-order66-hooded"
click at [500, 16] on link "Design" at bounding box center [510, 17] width 24 height 32
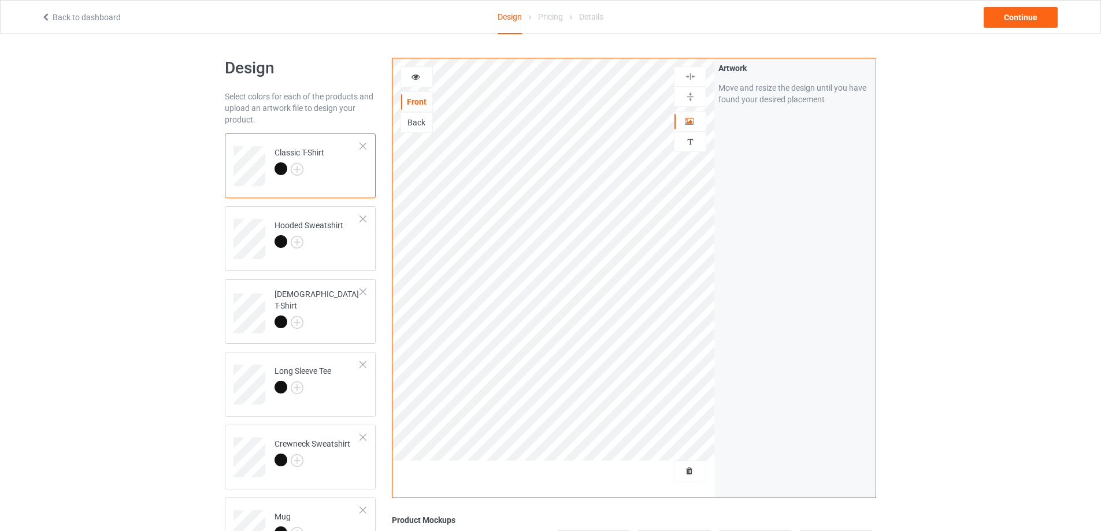
click at [420, 73] on icon at bounding box center [416, 75] width 10 height 8
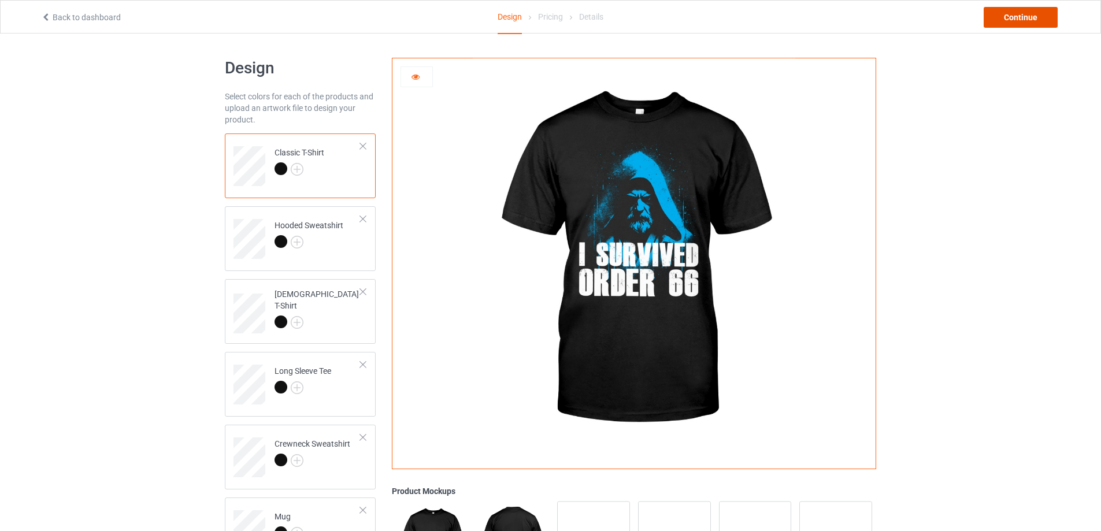
click at [1008, 14] on div "Continue" at bounding box center [1021, 17] width 74 height 21
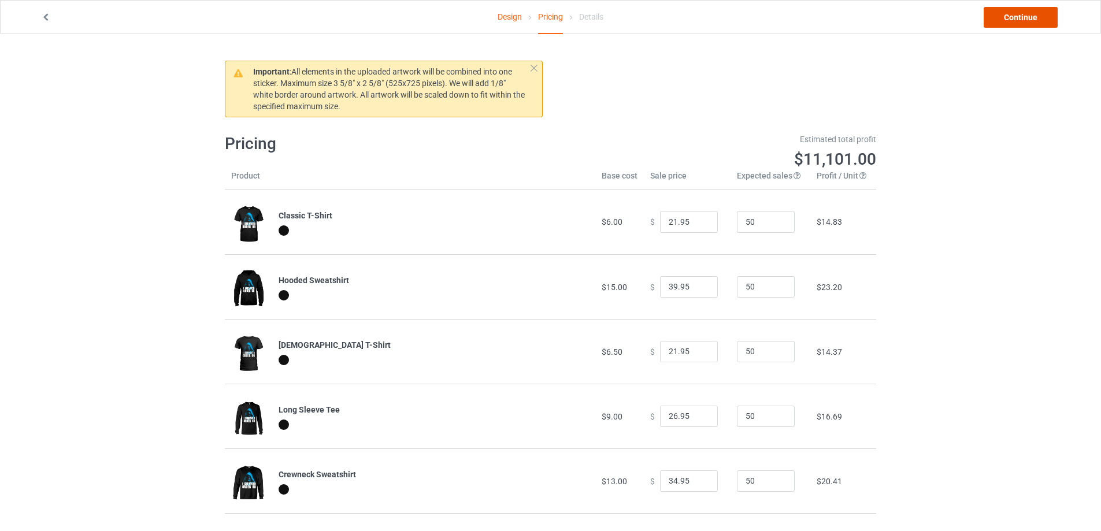
click at [1008, 14] on link "Continue" at bounding box center [1021, 17] width 74 height 21
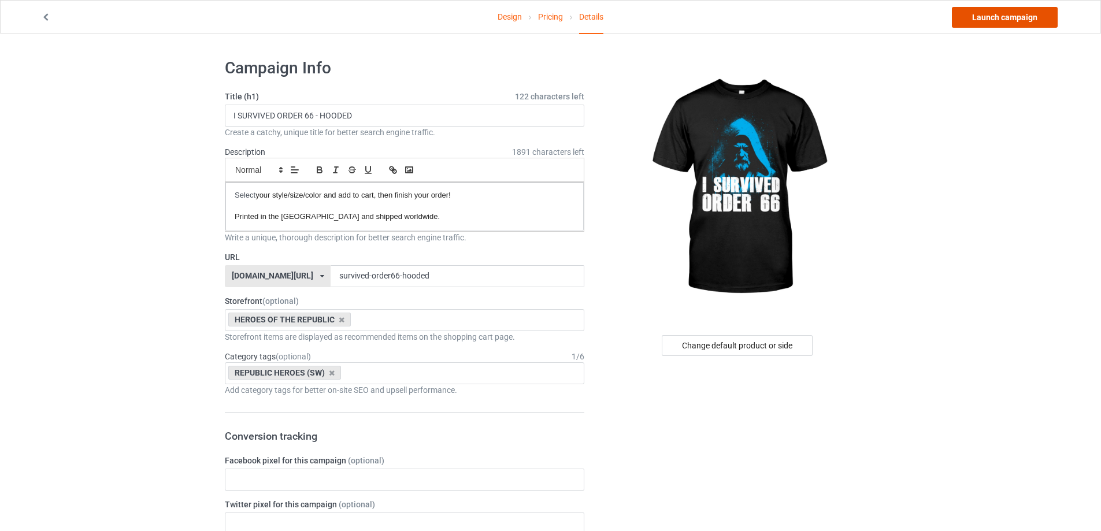
click at [1007, 18] on link "Launch campaign" at bounding box center [1005, 17] width 106 height 21
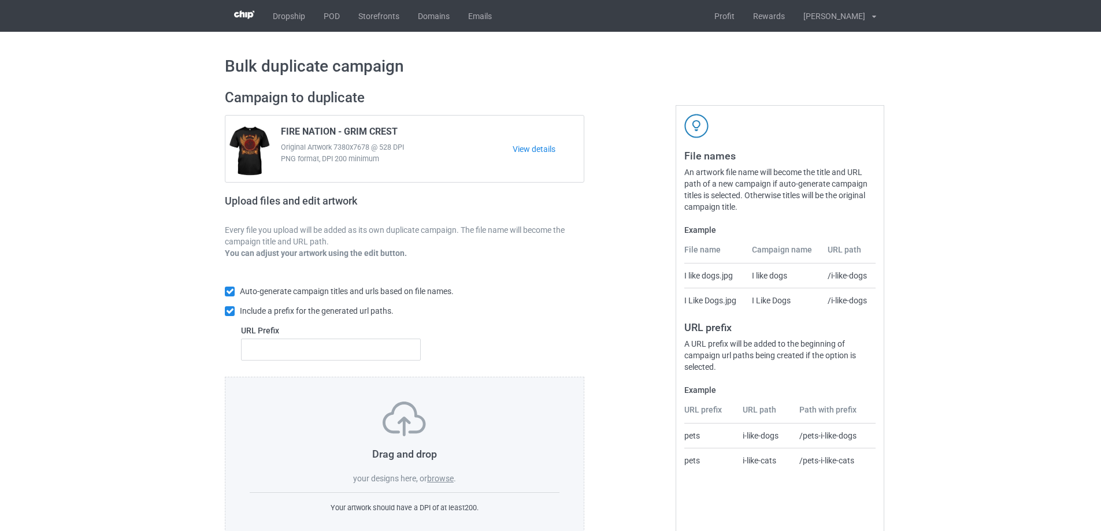
click at [436, 479] on label "browse" at bounding box center [440, 478] width 27 height 9
click at [0, 0] on input "browse" at bounding box center [0, 0] width 0 height 0
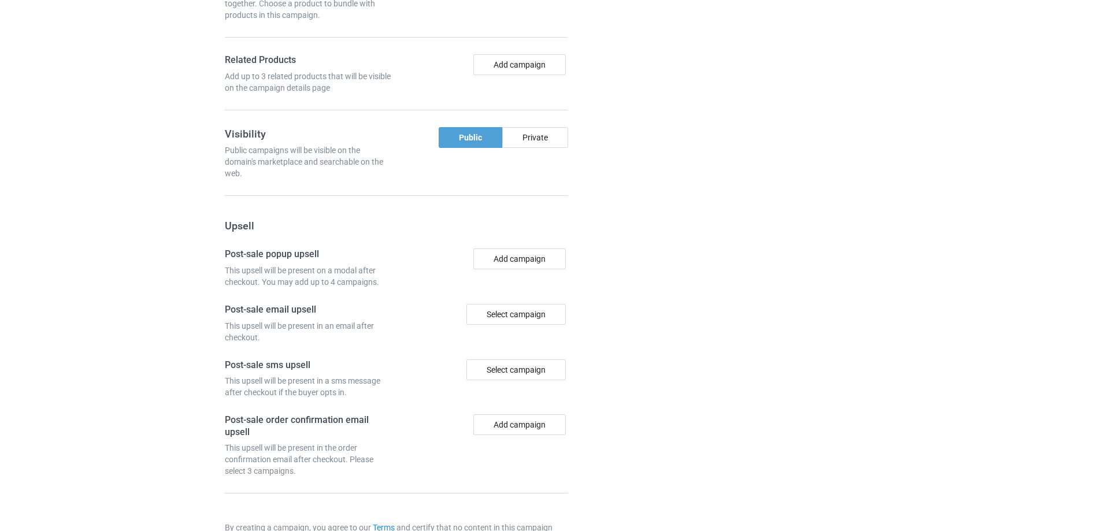
scroll to position [1070, 0]
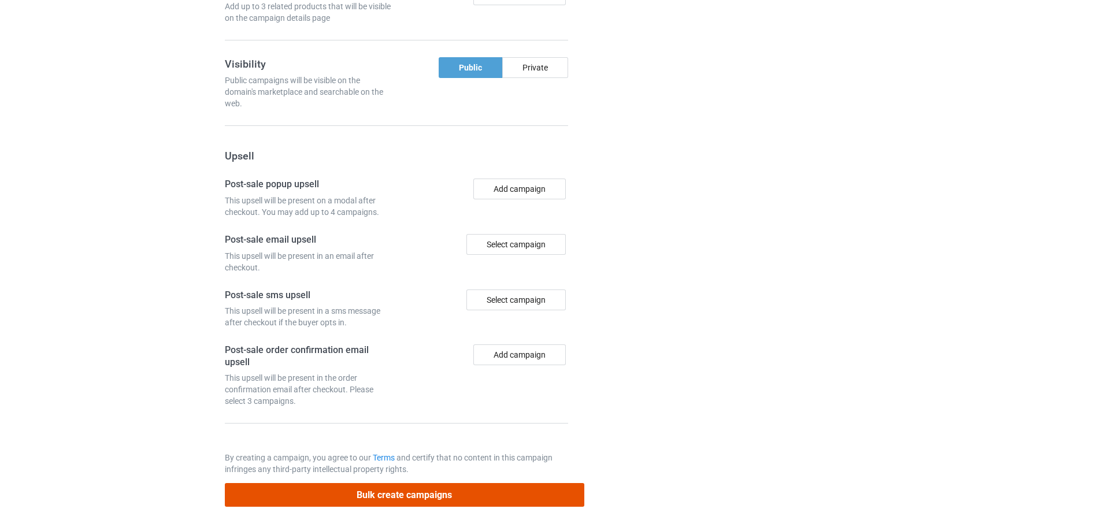
click at [453, 489] on button "Bulk create campaigns" at bounding box center [404, 495] width 359 height 24
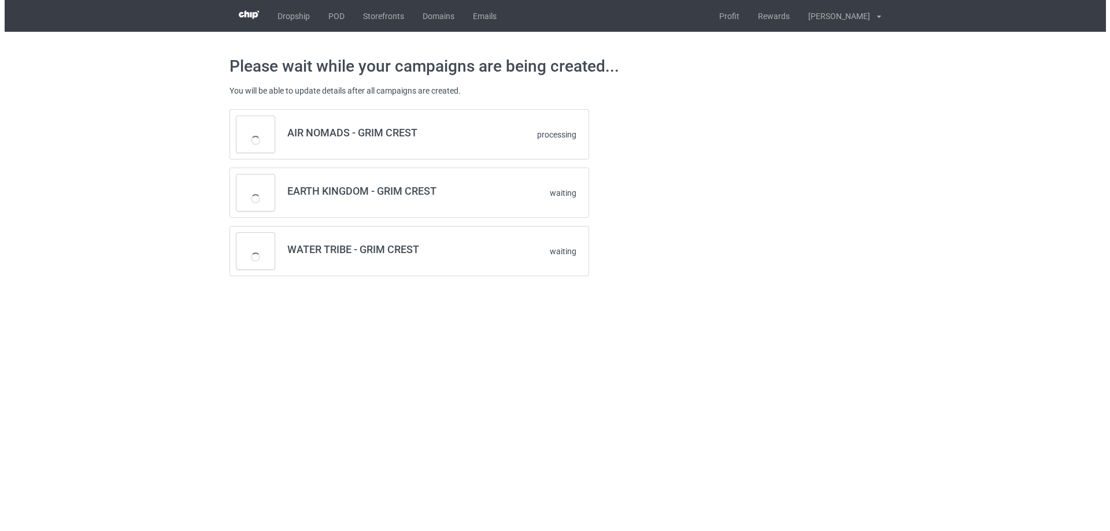
scroll to position [0, 0]
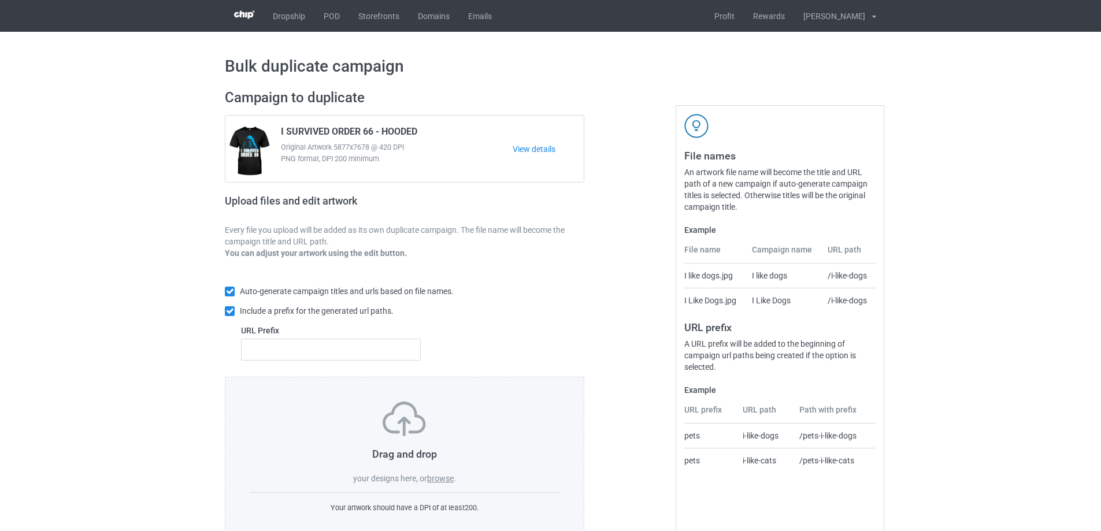
click at [441, 483] on label "browse" at bounding box center [440, 478] width 27 height 9
click at [0, 0] on input "browse" at bounding box center [0, 0] width 0 height 0
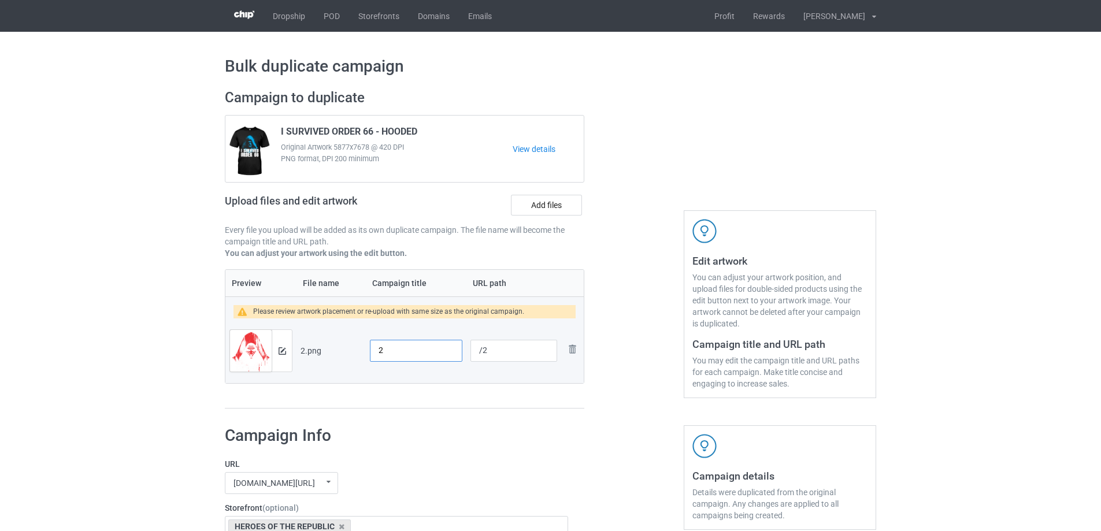
drag, startPoint x: 408, startPoint y: 348, endPoint x: 137, endPoint y: 365, distance: 271.5
paste input "I SURVIVED ORDER 66 - HOODED"
drag, startPoint x: 522, startPoint y: 348, endPoint x: 374, endPoint y: 350, distance: 147.4
click at [374, 350] on tr "Preview and edit artwork 2.png I SURVIVED ORDER 66 - HOODED /2 Remove file" at bounding box center [404, 350] width 358 height 65
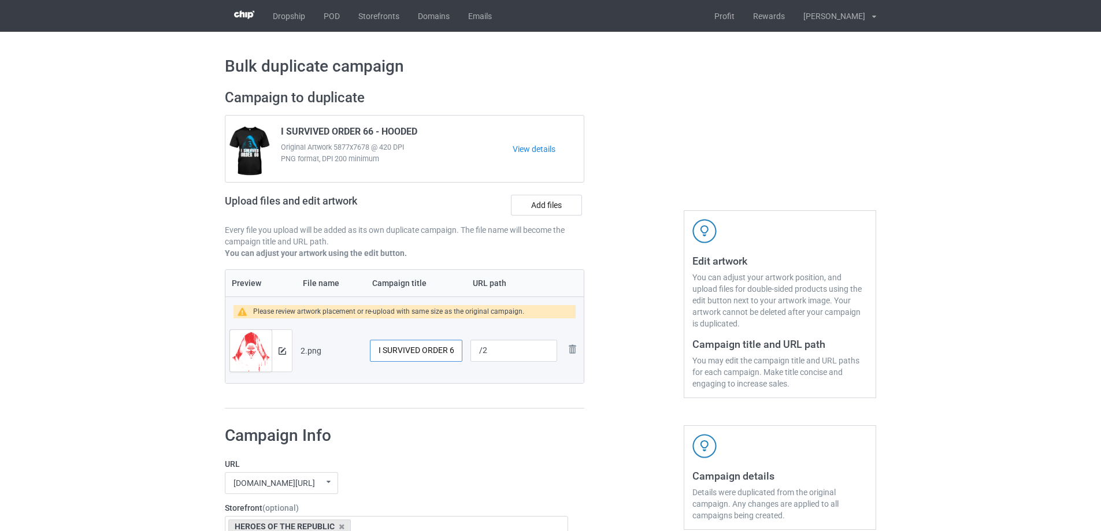
click at [417, 353] on input "I SURVIVED ORDER 66 - HOODED" at bounding box center [416, 351] width 92 height 22
drag, startPoint x: 421, startPoint y: 350, endPoint x: 383, endPoint y: 353, distance: 38.3
click at [383, 353] on input "I SURVIVED ORDER 66 - HOODED" at bounding box center [416, 351] width 92 height 22
type input "I EXECUTED ORDER 66 - HOODED"
drag, startPoint x: 492, startPoint y: 355, endPoint x: 452, endPoint y: 353, distance: 39.4
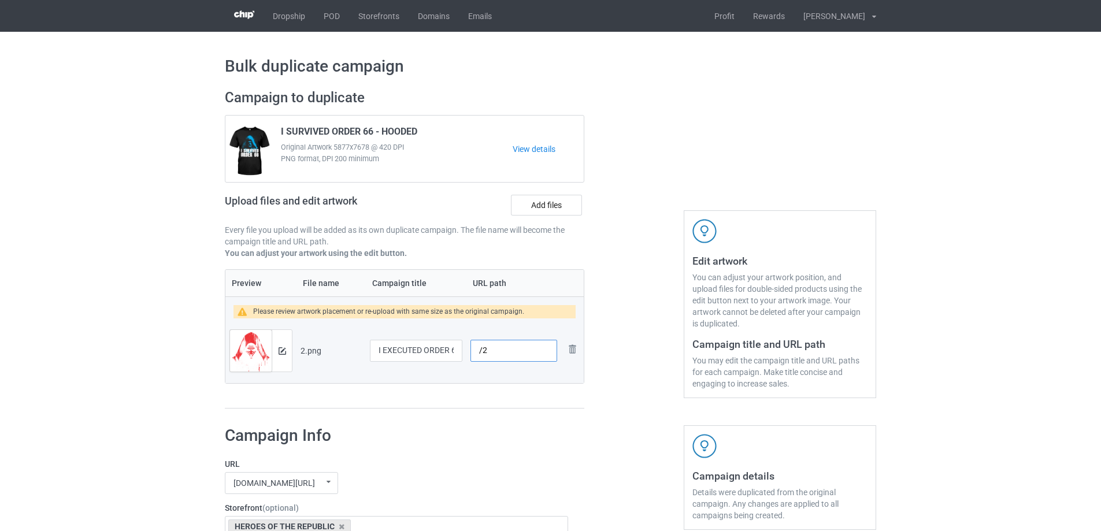
click at [452, 353] on tr "Preview and edit artwork 2.png I EXECUTED ORDER 66 - HOODED /2 Remove file" at bounding box center [404, 350] width 358 height 65
type input "/executed-order66-hooded"
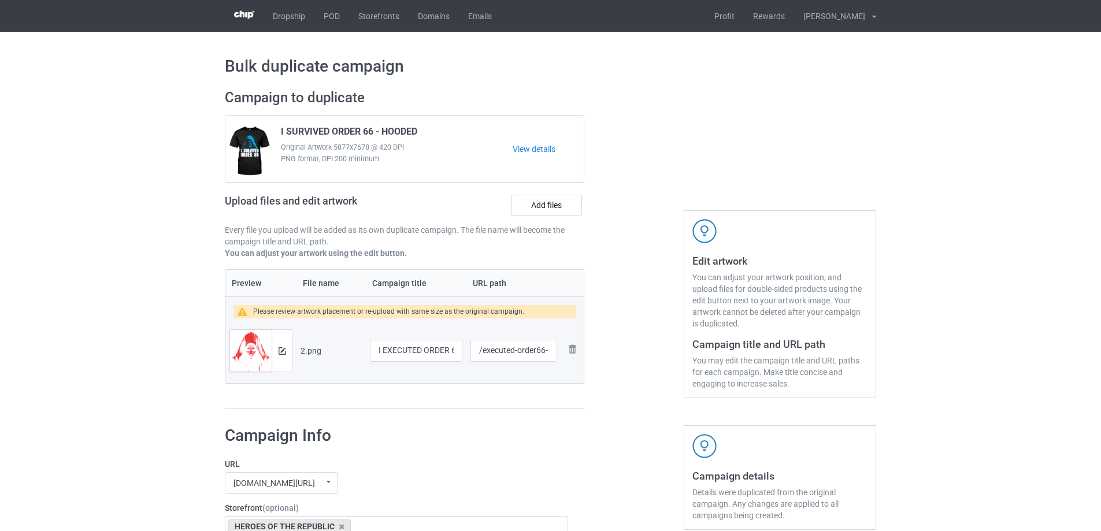
click at [659, 261] on div at bounding box center [633, 249] width 83 height 336
click at [279, 355] on button at bounding box center [283, 350] width 8 height 9
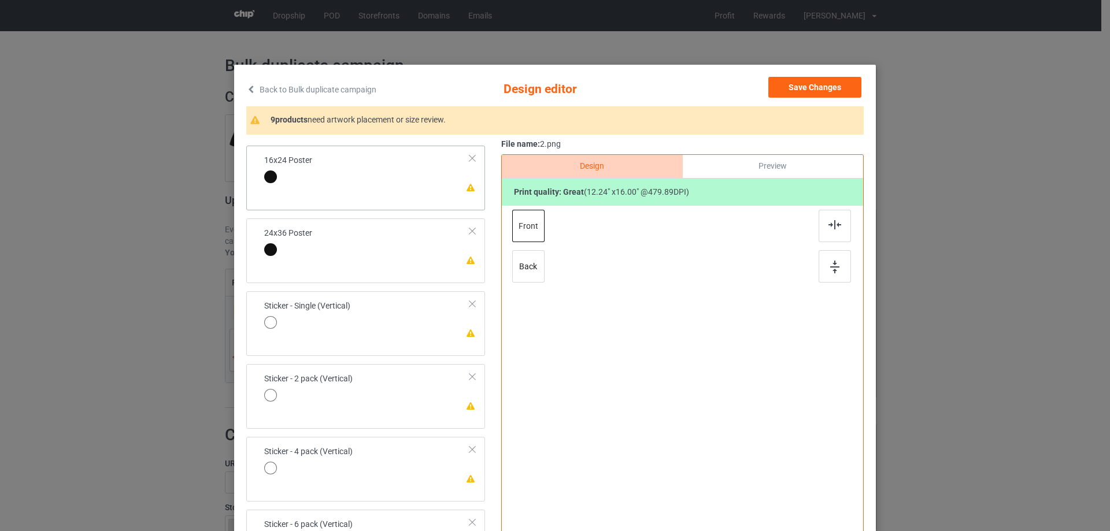
scroll to position [581, 0]
click at [419, 181] on td "Please review artwork placement 16x24 Poster" at bounding box center [367, 168] width 218 height 40
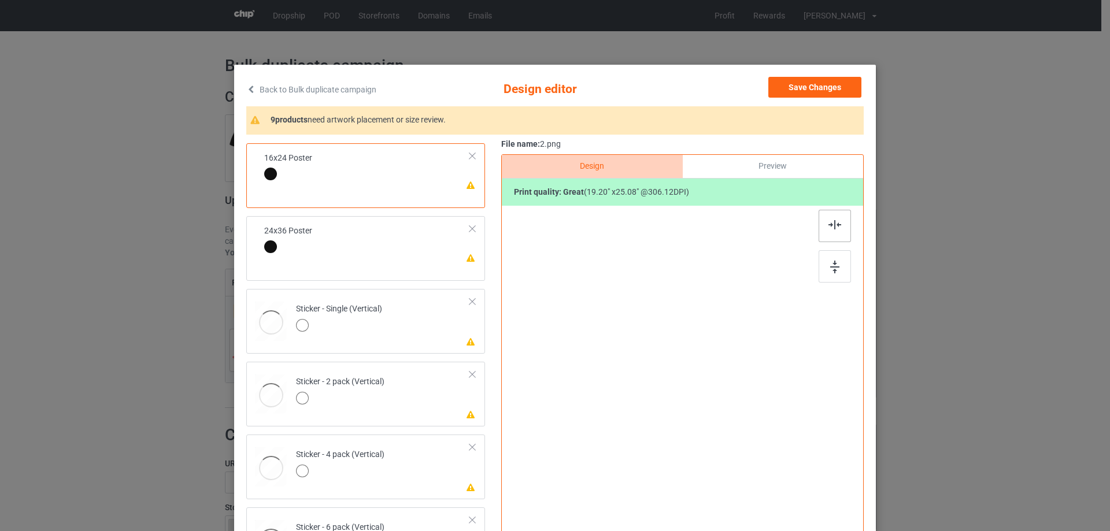
click at [834, 271] on img at bounding box center [834, 267] width 9 height 13
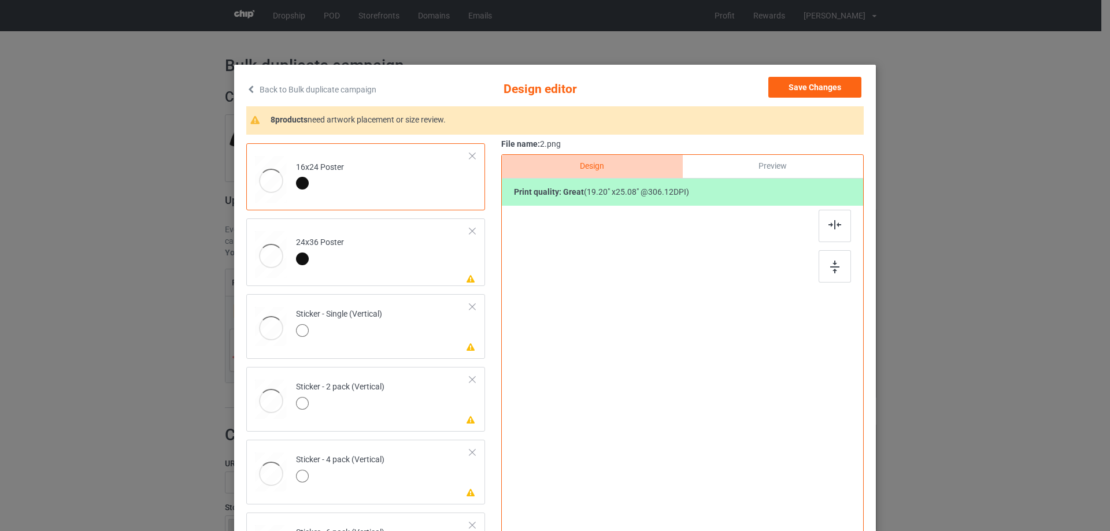
drag, startPoint x: 828, startPoint y: 226, endPoint x: 474, endPoint y: 284, distance: 357.9
click at [828, 226] on img at bounding box center [834, 224] width 13 height 9
click at [431, 270] on td "Please review artwork placement 24x36 Poster" at bounding box center [383, 252] width 187 height 58
click at [833, 265] on img at bounding box center [834, 267] width 9 height 13
click at [829, 208] on div "Design Preview Print quality: great ( 19.20 " x 25.08 " @ 306.12 DPI)" at bounding box center [682, 373] width 362 height 439
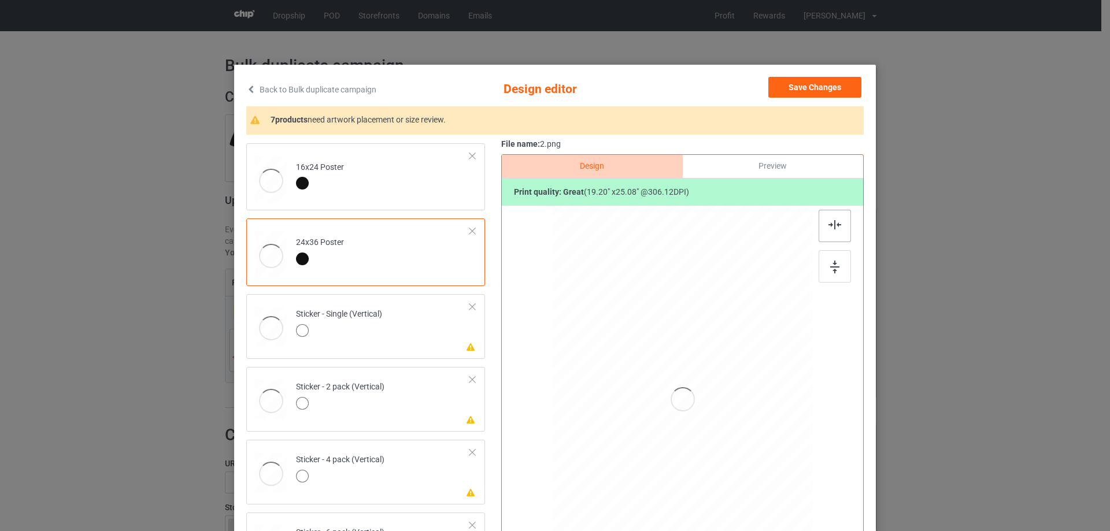
click at [833, 225] on img at bounding box center [834, 224] width 13 height 9
click at [411, 337] on td "Please review artwork placement Sticker - Single (Vertical)" at bounding box center [383, 324] width 187 height 51
drag, startPoint x: 840, startPoint y: 262, endPoint x: 835, endPoint y: 248, distance: 14.8
click at [840, 262] on div at bounding box center [834, 266] width 32 height 32
click at [832, 228] on img at bounding box center [834, 224] width 13 height 9
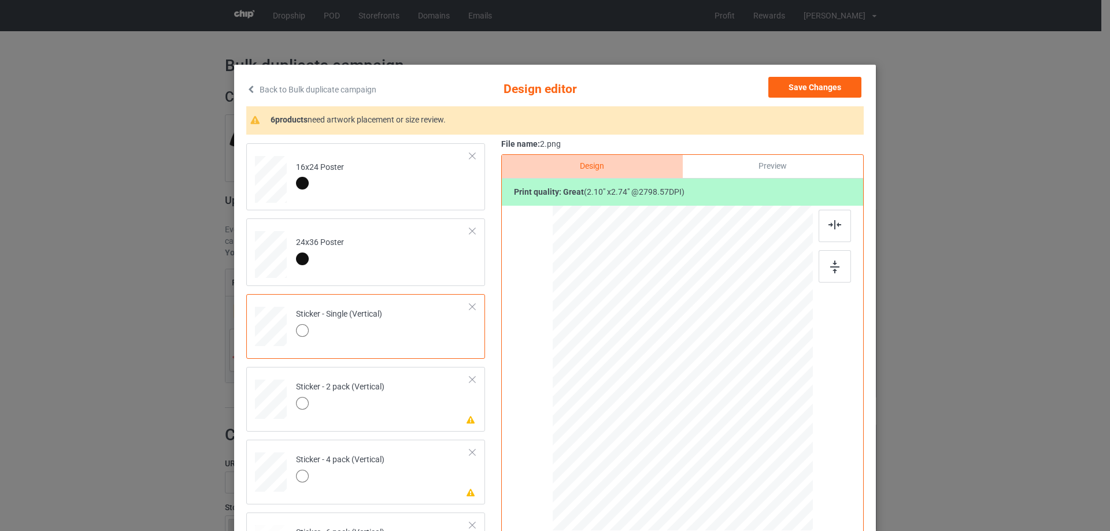
click at [409, 409] on td "Please review artwork placement Sticker - 2 pack (Vertical)" at bounding box center [383, 397] width 187 height 51
click at [830, 264] on img at bounding box center [834, 267] width 9 height 13
click at [830, 226] on img at bounding box center [834, 224] width 13 height 9
click at [379, 488] on td "Please review artwork placement Sticker - 4 pack (Vertical)" at bounding box center [383, 469] width 187 height 51
click at [814, 264] on div at bounding box center [682, 356] width 300 height 300
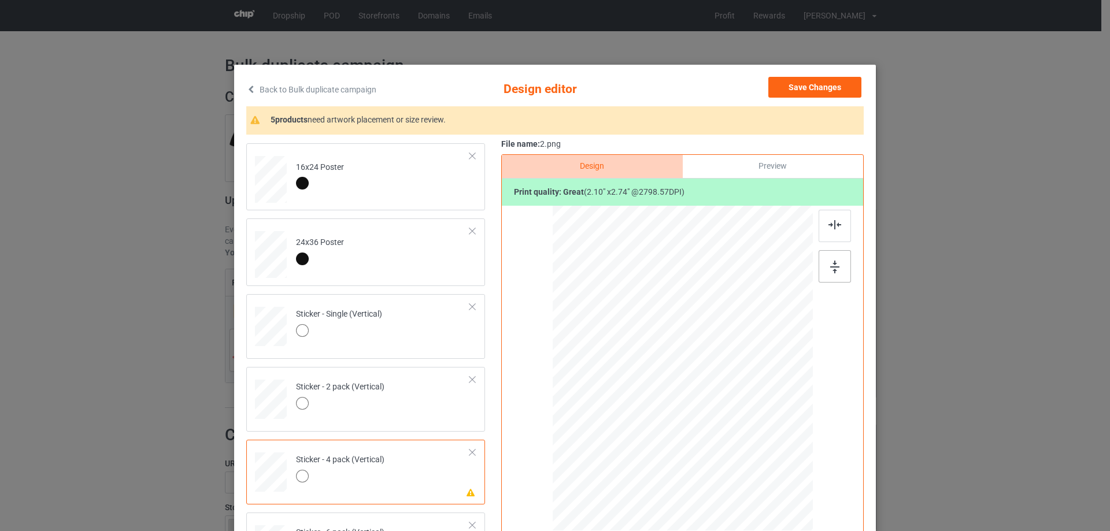
drag, startPoint x: 832, startPoint y: 260, endPoint x: 832, endPoint y: 251, distance: 9.3
click at [832, 261] on div at bounding box center [834, 266] width 32 height 32
click at [830, 235] on div at bounding box center [834, 226] width 32 height 32
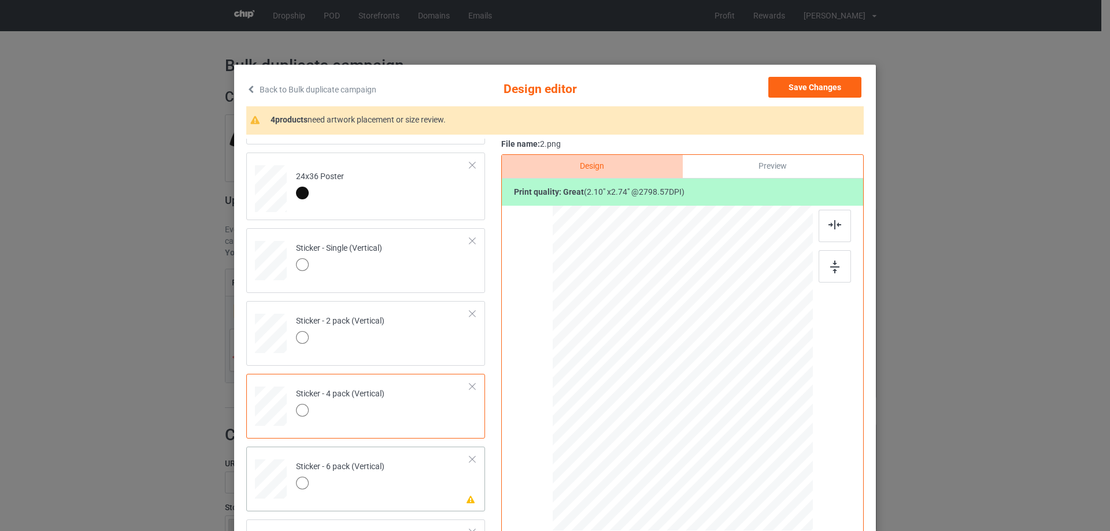
scroll to position [754, 0]
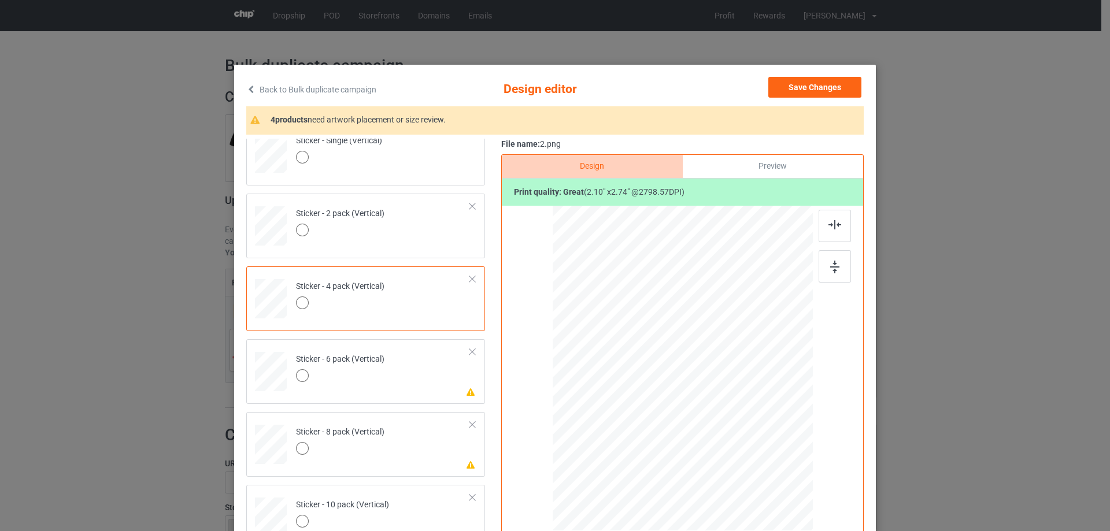
click at [409, 392] on td "Please review artwork placement Sticker - 6 pack (Vertical)" at bounding box center [383, 369] width 187 height 51
click at [840, 261] on div at bounding box center [834, 266] width 32 height 32
click at [829, 229] on img at bounding box center [834, 224] width 13 height 9
click at [405, 455] on td "Please review artwork placement Sticker - 8 pack (Vertical)" at bounding box center [383, 442] width 187 height 51
click at [823, 270] on div at bounding box center [834, 266] width 32 height 32
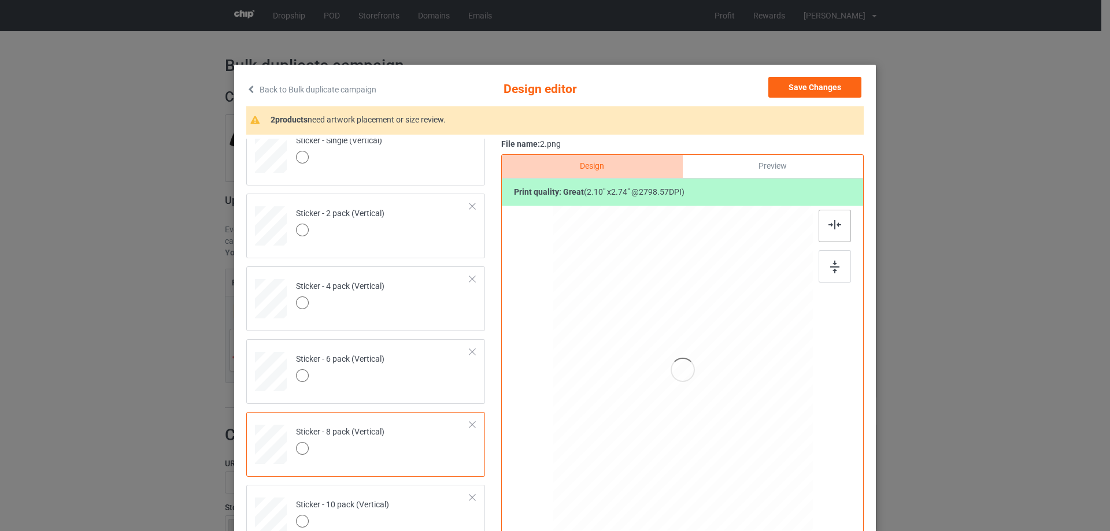
click at [823, 225] on div at bounding box center [834, 226] width 32 height 32
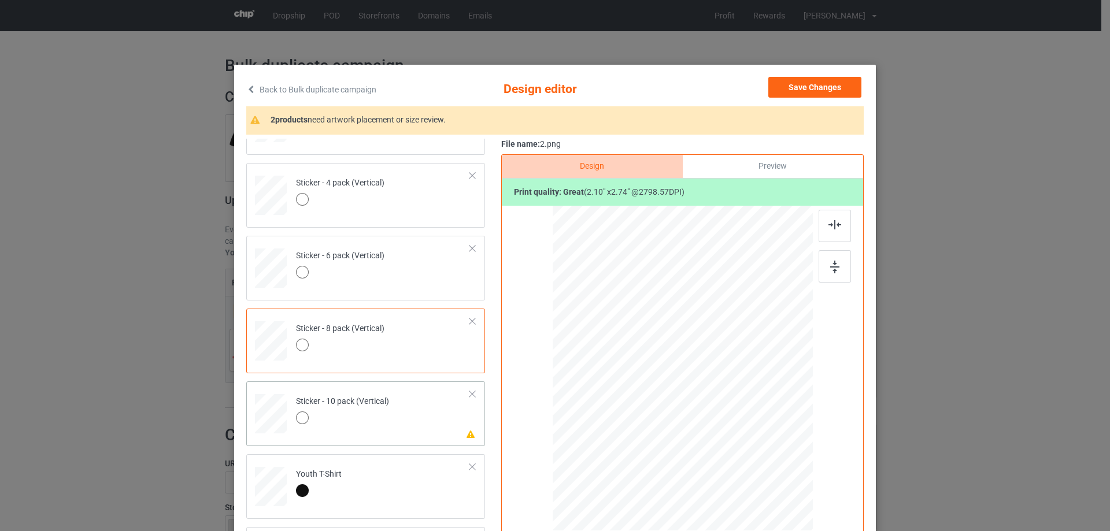
scroll to position [860, 0]
click at [431, 417] on td "Please review artwork placement Sticker - 10 pack (Vertical)" at bounding box center [383, 409] width 187 height 51
click at [825, 268] on div at bounding box center [834, 266] width 32 height 32
click at [828, 225] on img at bounding box center [834, 224] width 13 height 9
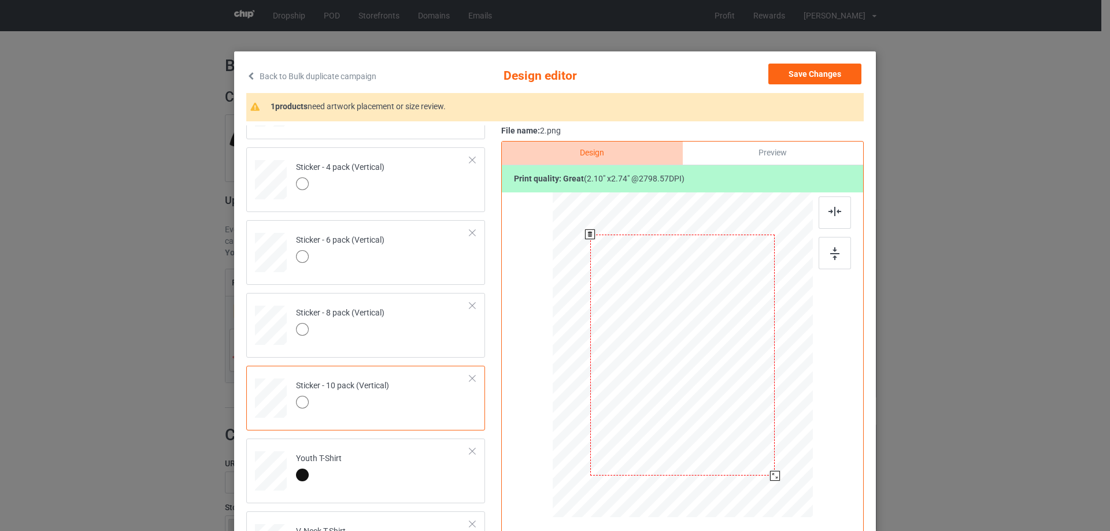
scroll to position [0, 0]
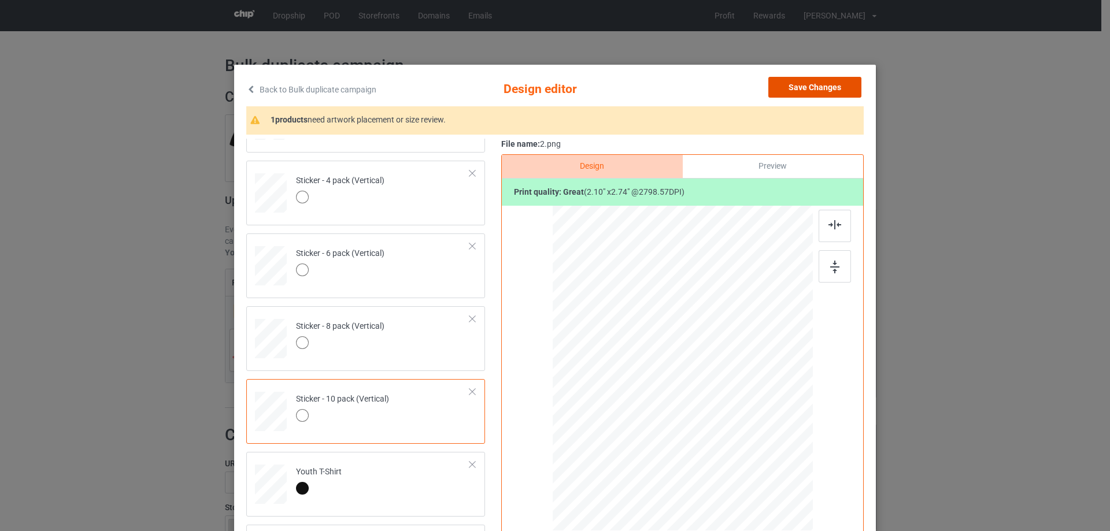
click at [821, 87] on button "Save Changes" at bounding box center [814, 87] width 93 height 21
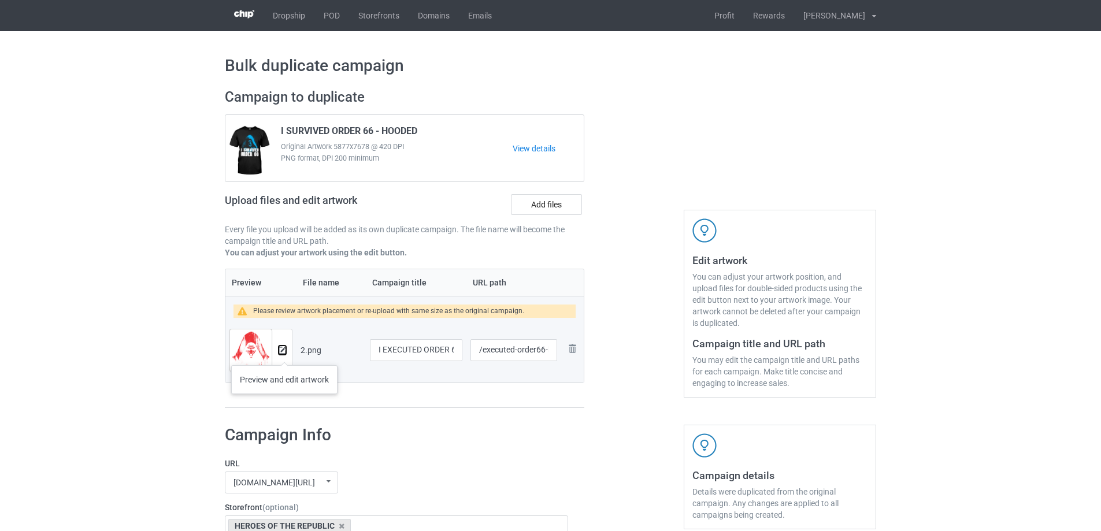
click at [279, 355] on button at bounding box center [283, 350] width 8 height 9
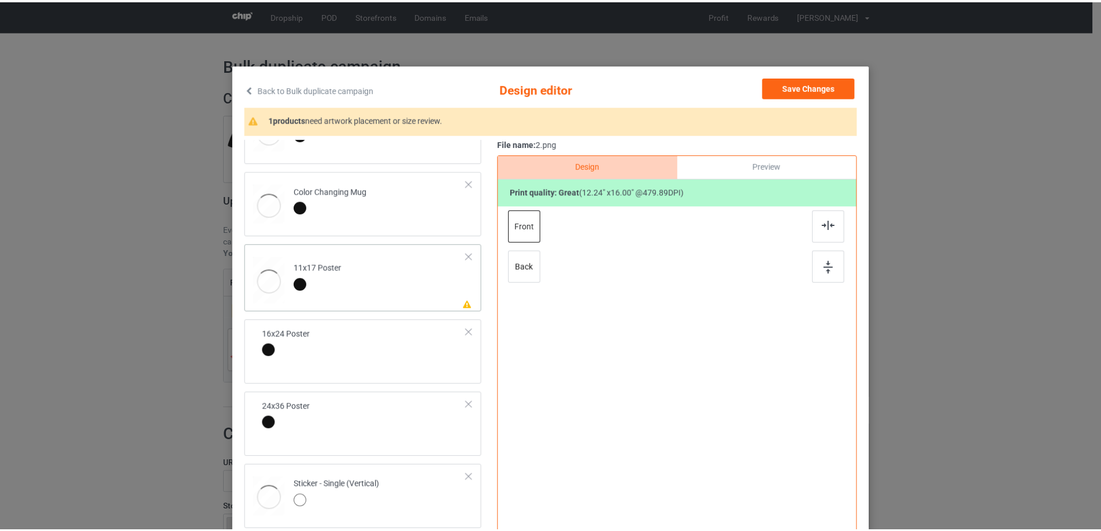
scroll to position [462, 0]
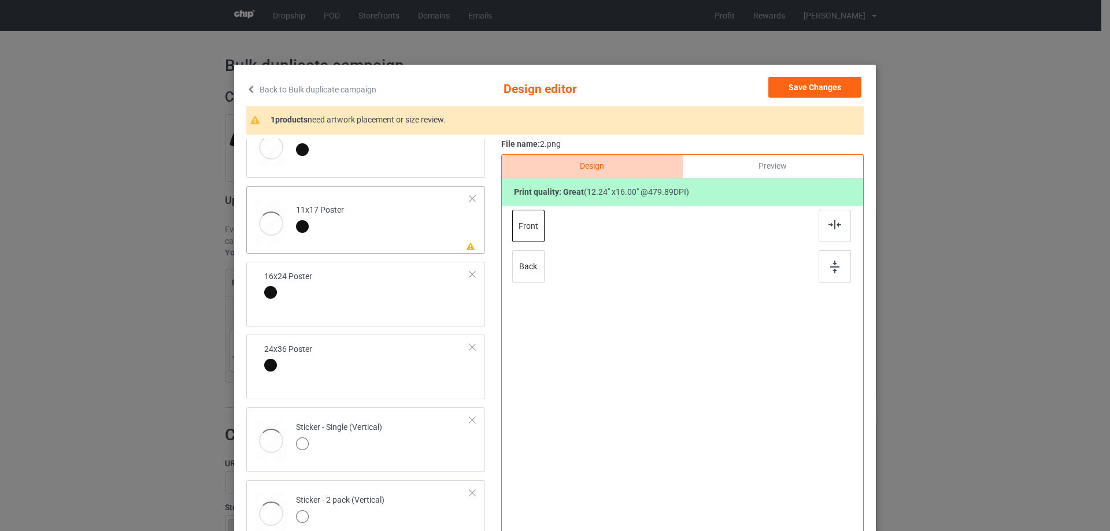
click at [407, 234] on td "Please review artwork placement 11x17 Poster" at bounding box center [383, 220] width 187 height 58
click at [825, 260] on div at bounding box center [834, 266] width 32 height 32
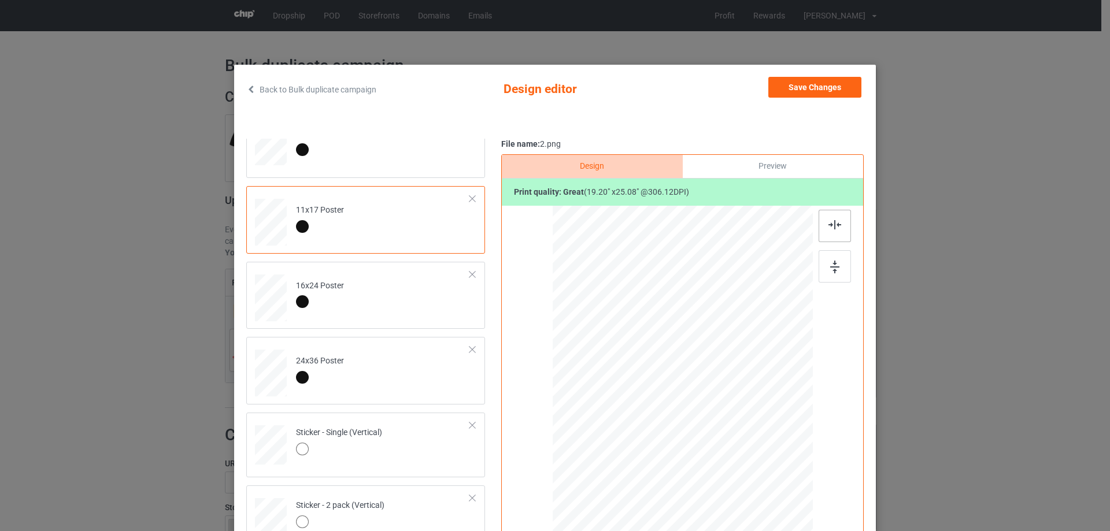
click at [829, 222] on img at bounding box center [834, 224] width 13 height 9
click at [814, 86] on button "Save Changes" at bounding box center [814, 87] width 93 height 21
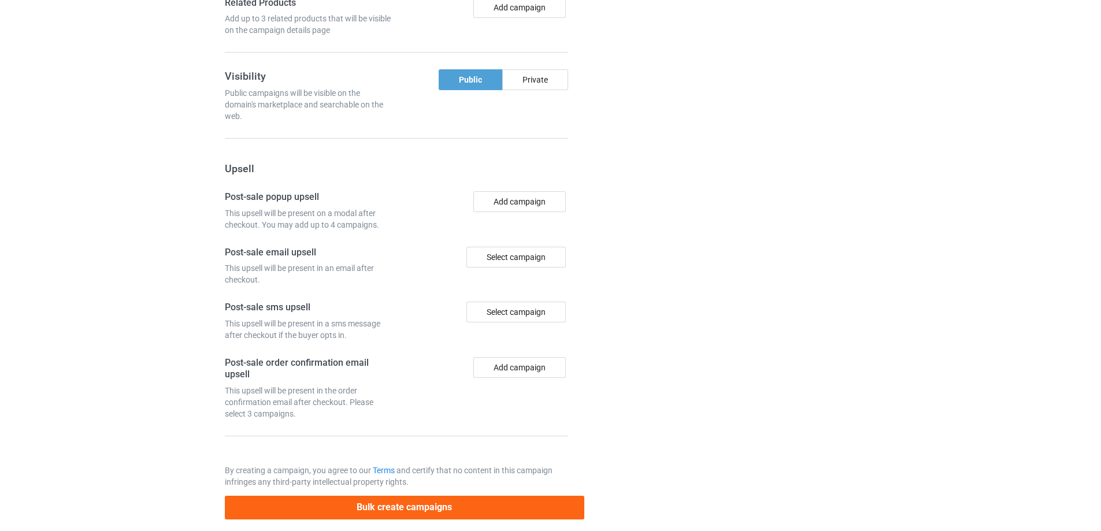
scroll to position [953, 0]
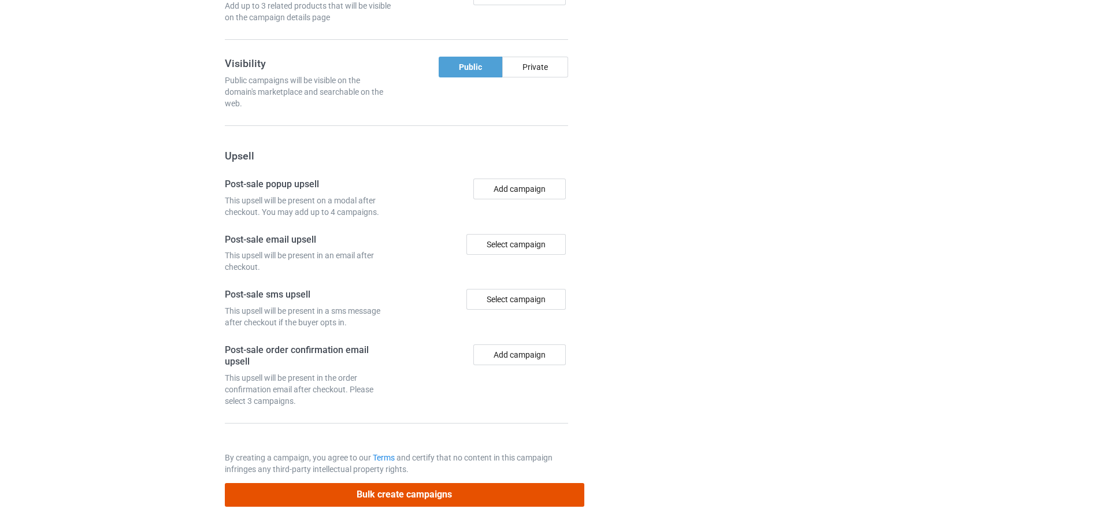
click at [447, 496] on button "Bulk create campaigns" at bounding box center [404, 495] width 359 height 24
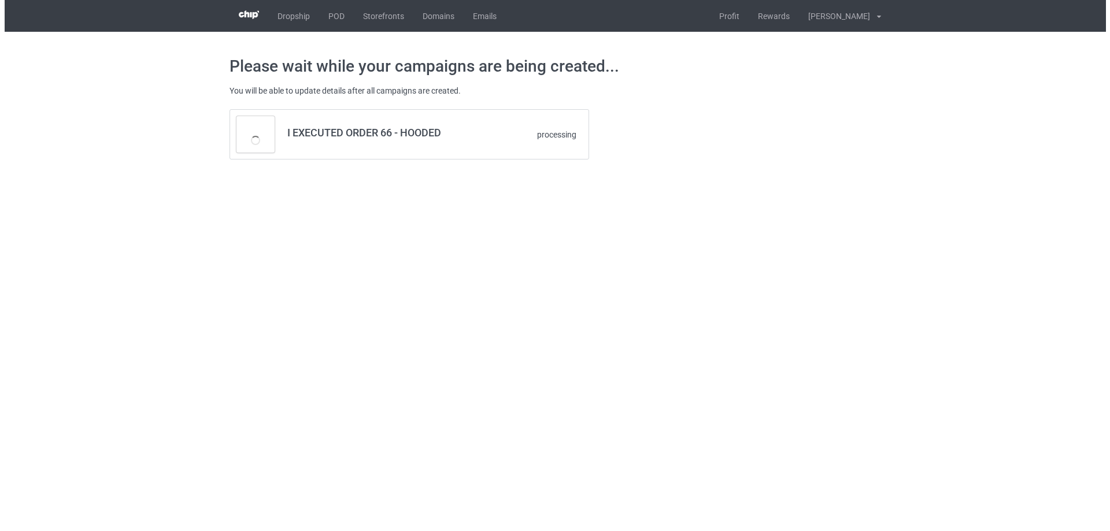
scroll to position [0, 0]
